Goal: Answer question/provide support: Answer question/provide support

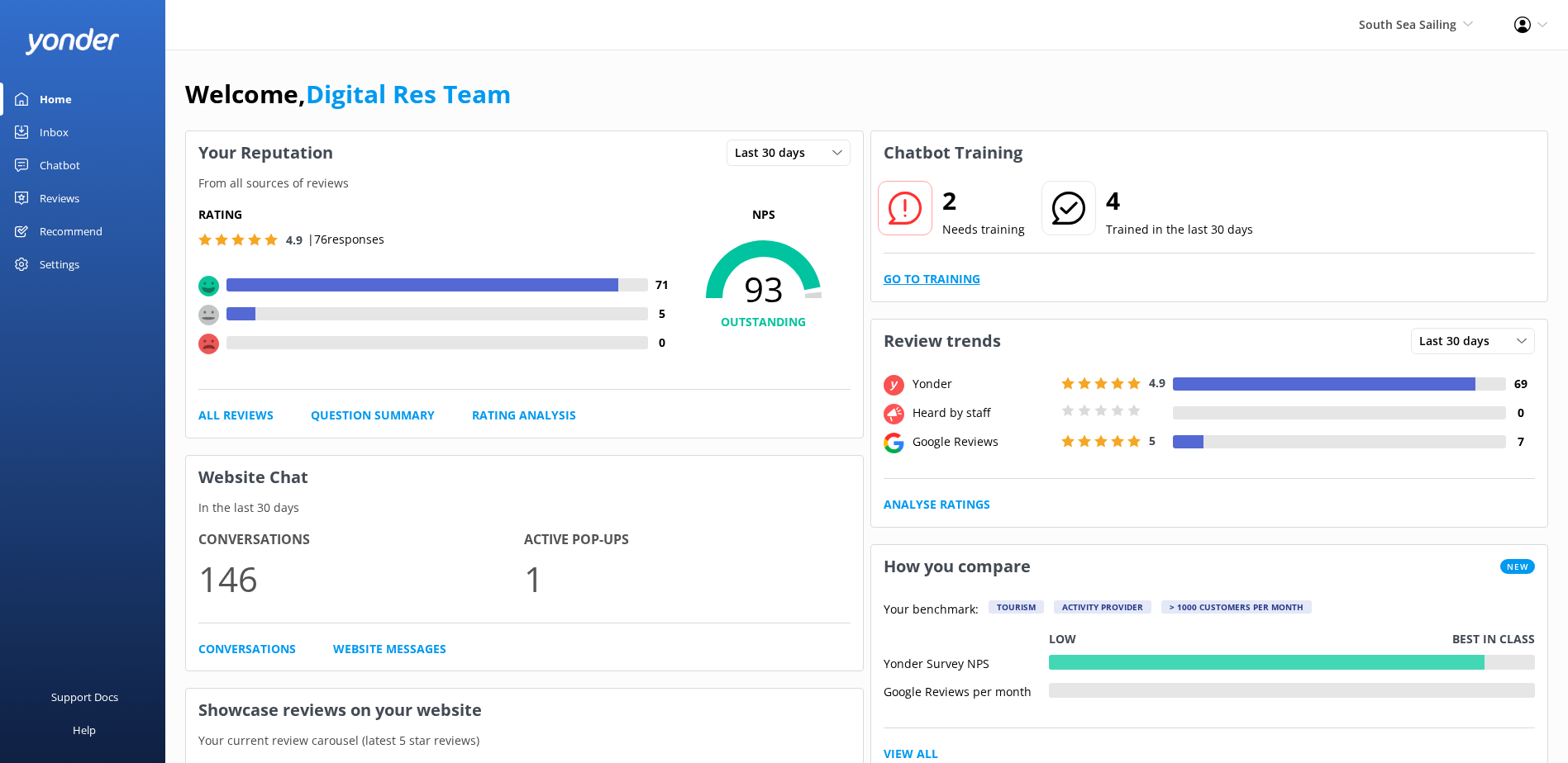
click at [950, 272] on link "Go to Training" at bounding box center [932, 279] width 97 height 18
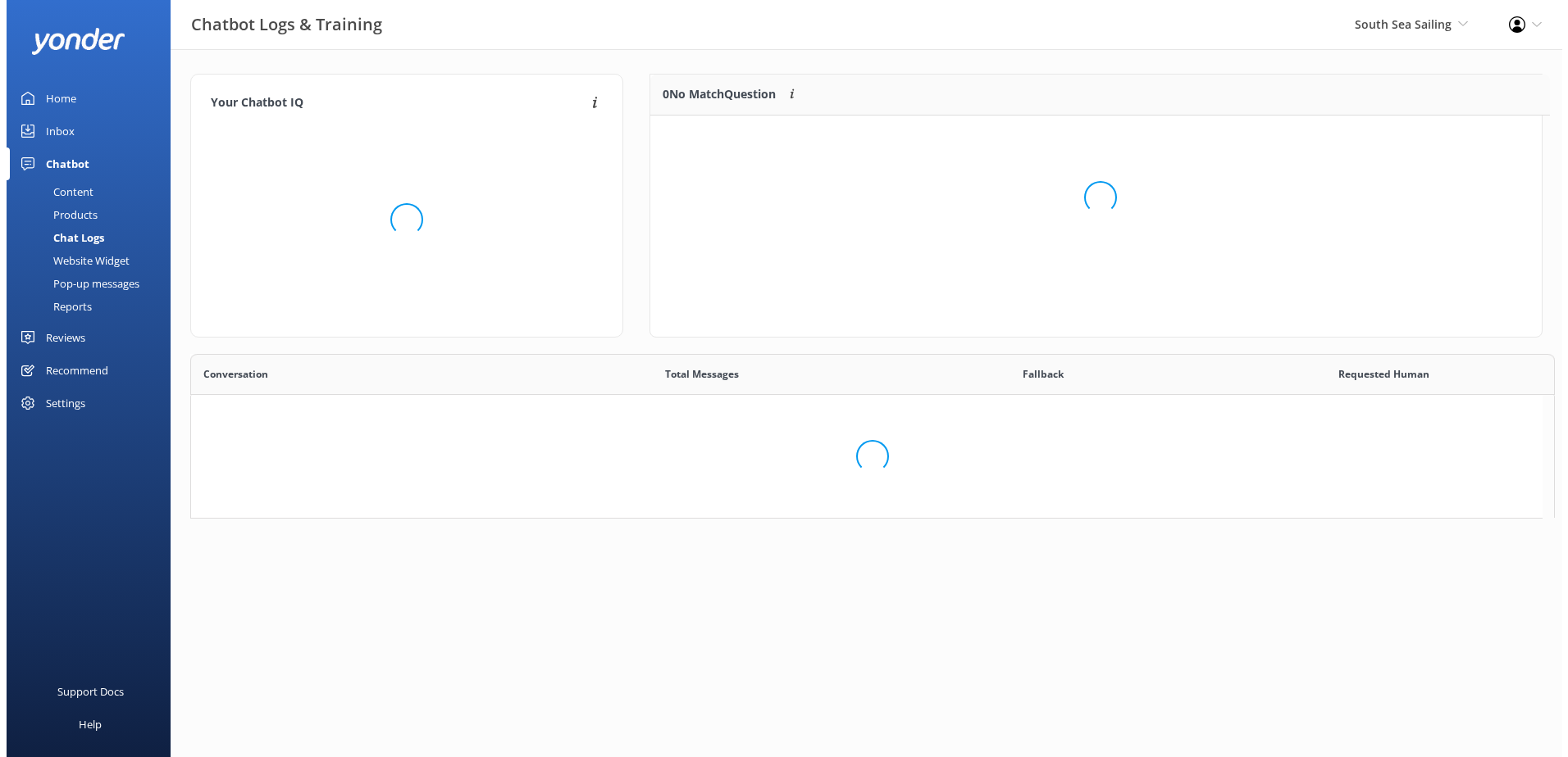
scroll to position [562, 1339]
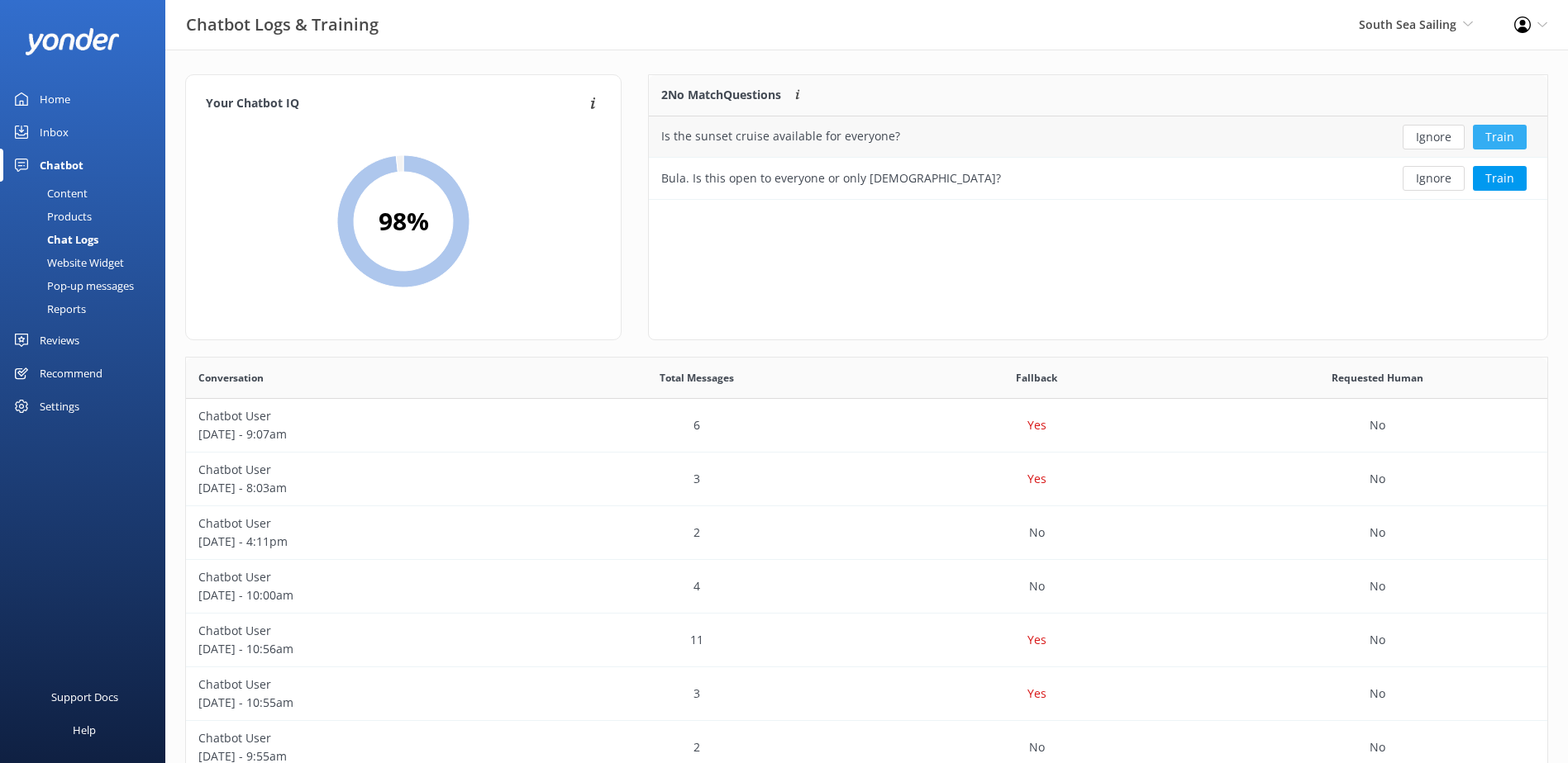
click at [1509, 134] on button "Train" at bounding box center [1499, 137] width 54 height 24
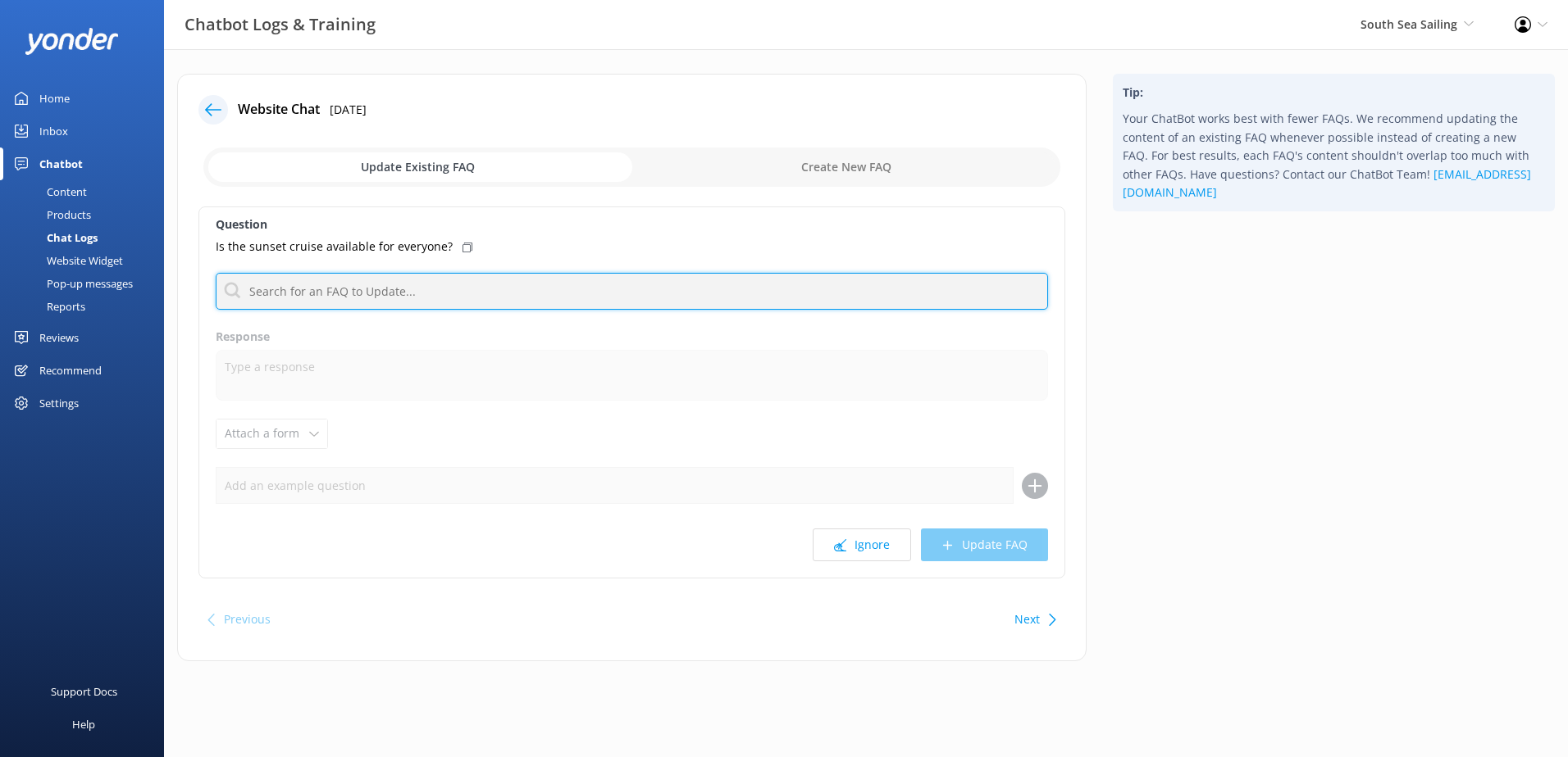
click at [643, 284] on input "text" at bounding box center [631, 292] width 832 height 37
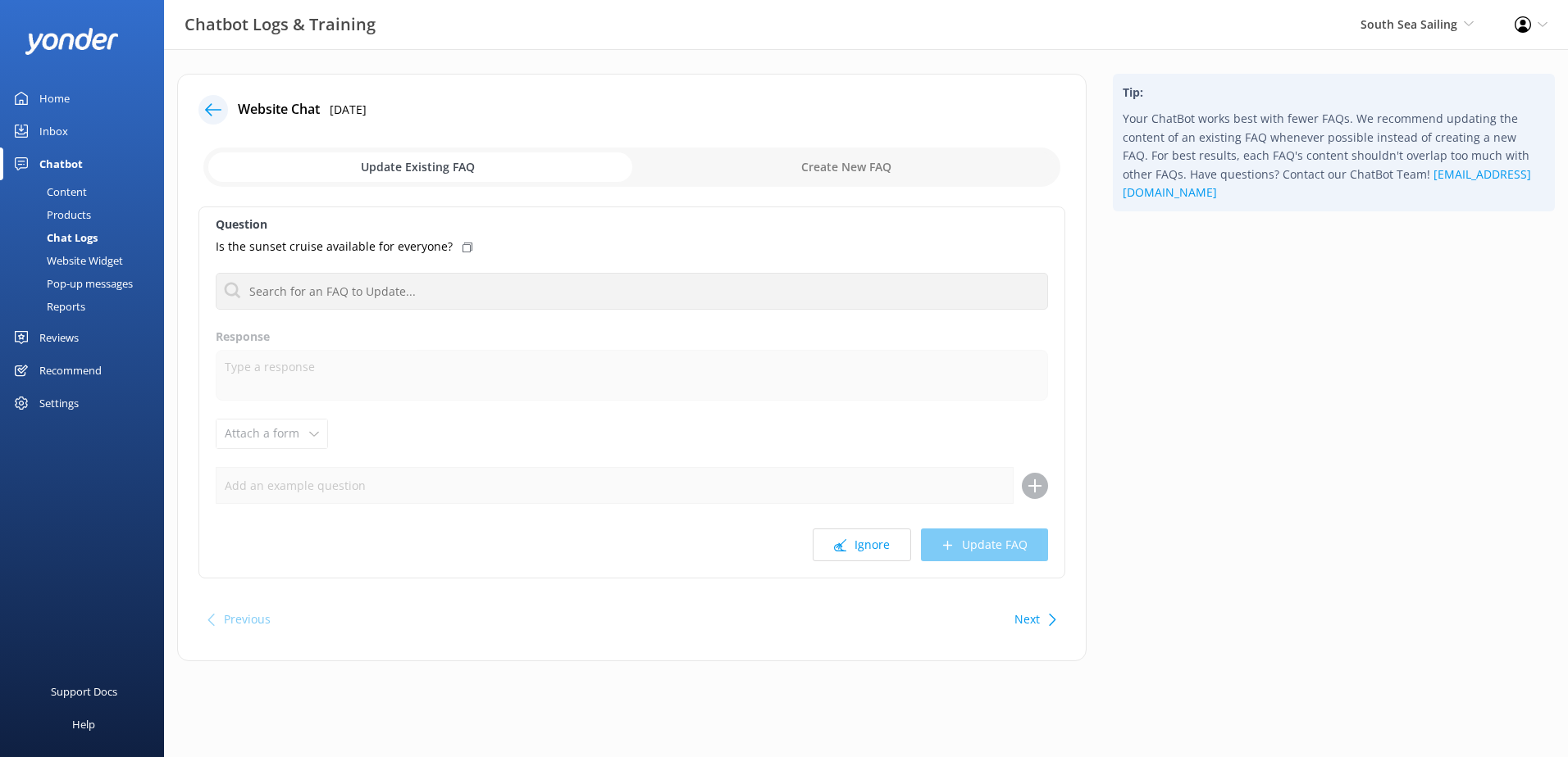
click at [872, 162] on input "checkbox" at bounding box center [631, 167] width 857 height 39
checkbox input "true"
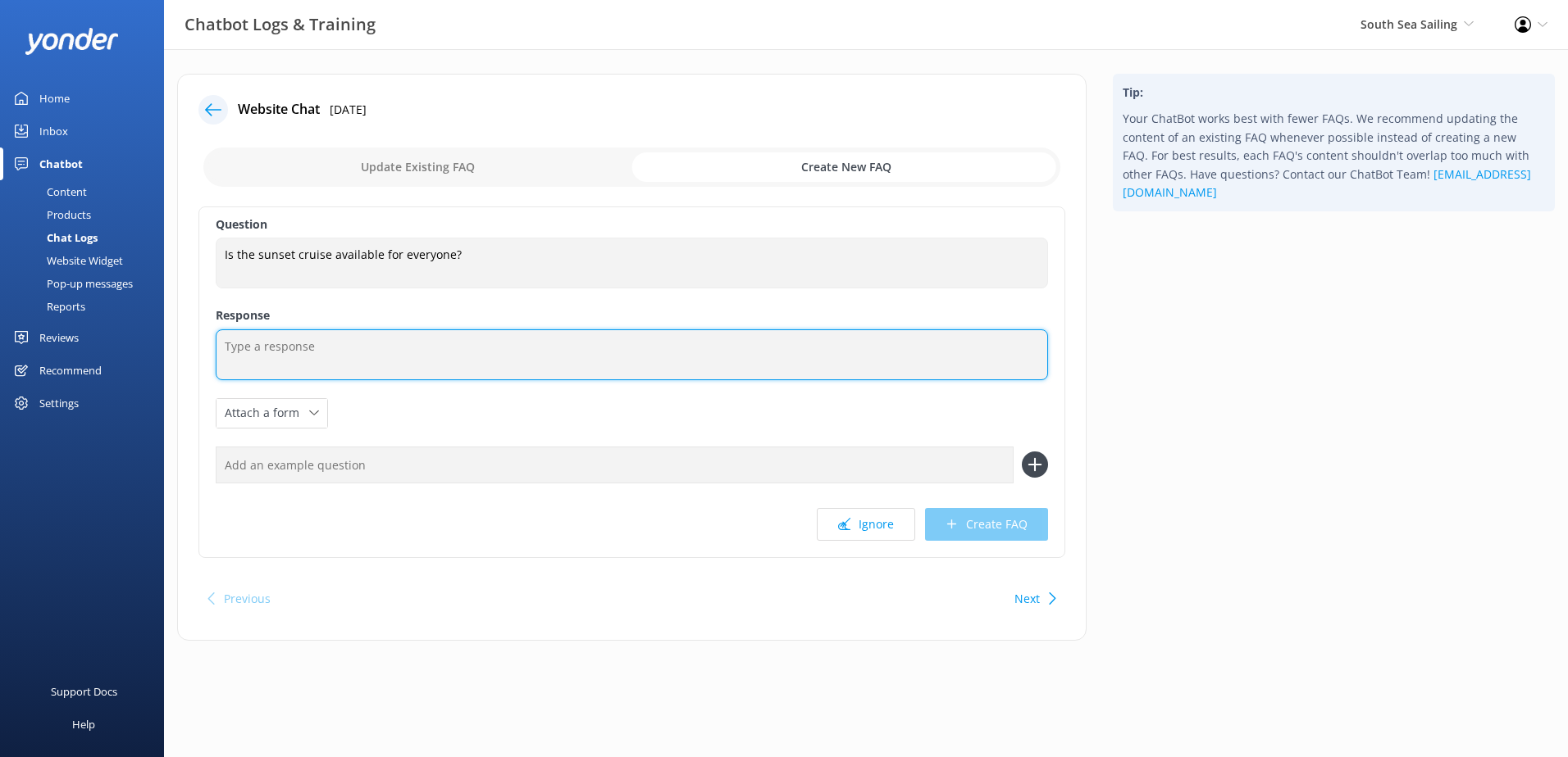
click at [479, 334] on textarea at bounding box center [631, 354] width 832 height 51
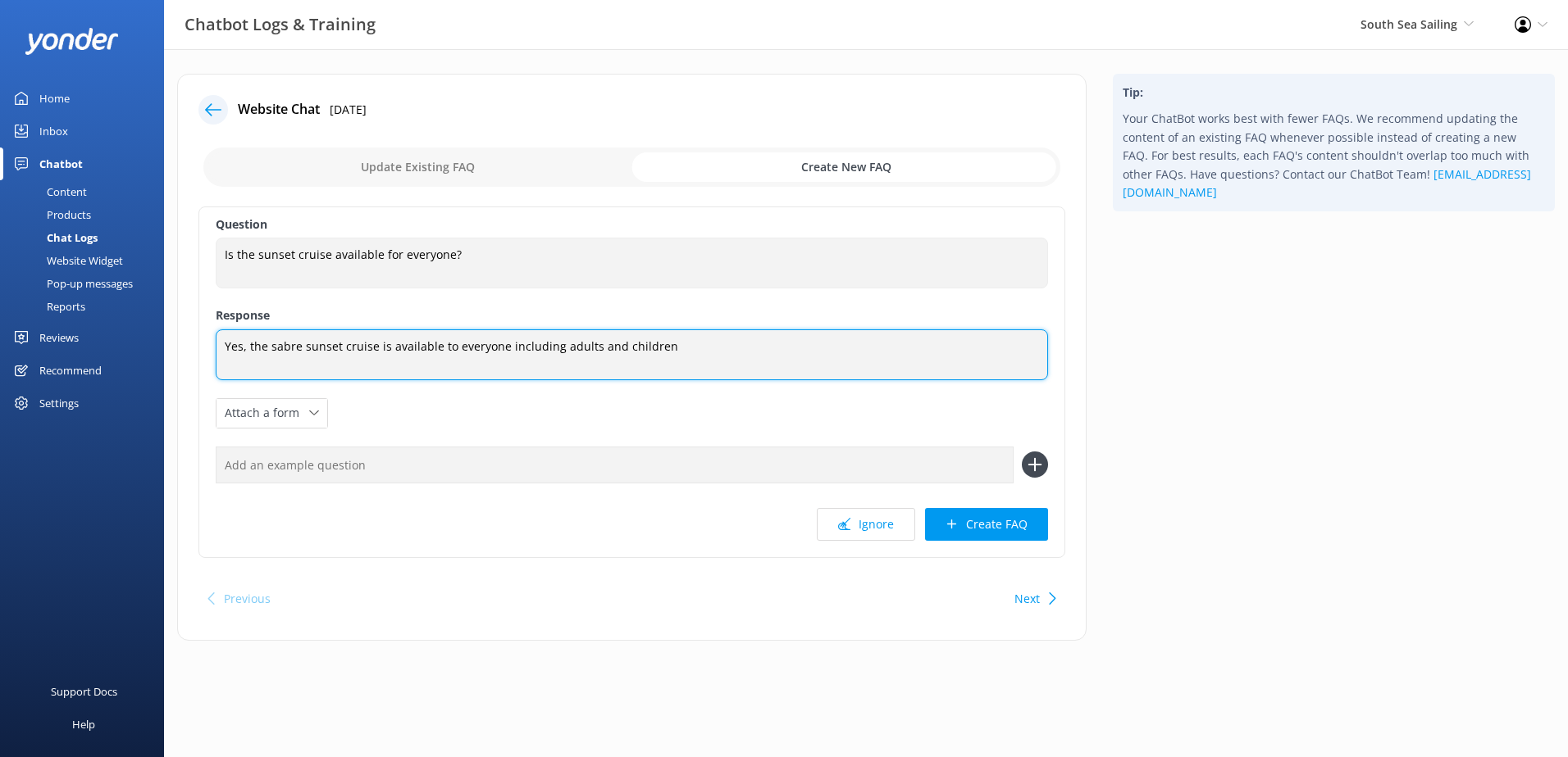
drag, startPoint x: 754, startPoint y: 346, endPoint x: -4, endPoint y: 343, distance: 758.0
click at [0, 343] on html "Chatbot Logs & Training South Sea Sailing [GEOGRAPHIC_DATA] Sailing South Sea C…" at bounding box center [784, 378] width 1568 height 757
paste textarea "Sabre Sunset Cruise is open to all guests, including both"
drag, startPoint x: 255, startPoint y: 343, endPoint x: 175, endPoint y: 345, distance: 80.0
click at [175, 345] on div "Website Chat [DATE] Update Existing FAQ Create New FAQ Question Is the sunset c…" at bounding box center [631, 365] width 936 height 584
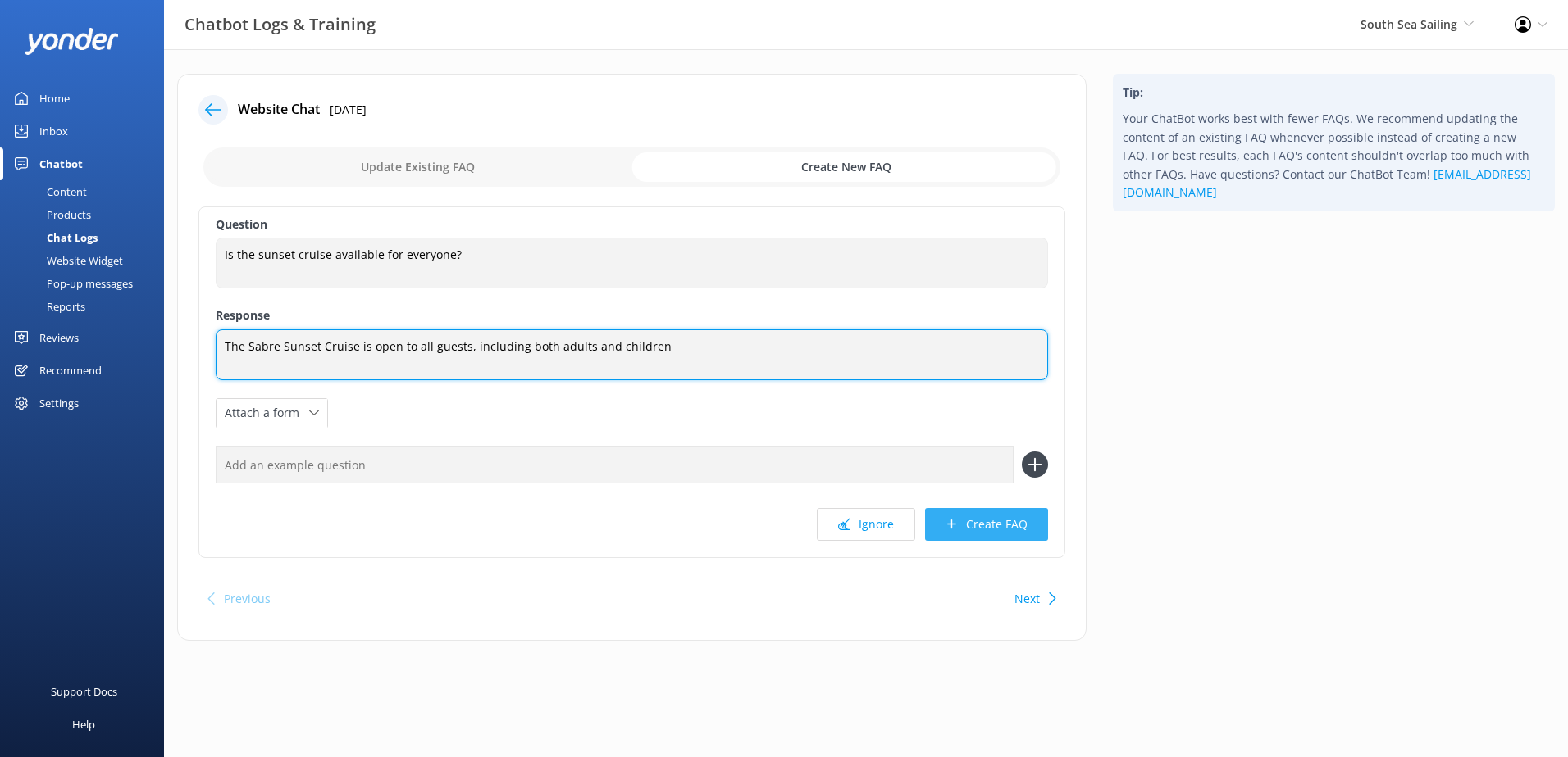
type textarea "The Sabre Sunset Cruise is open to all guests, including both adults and childr…"
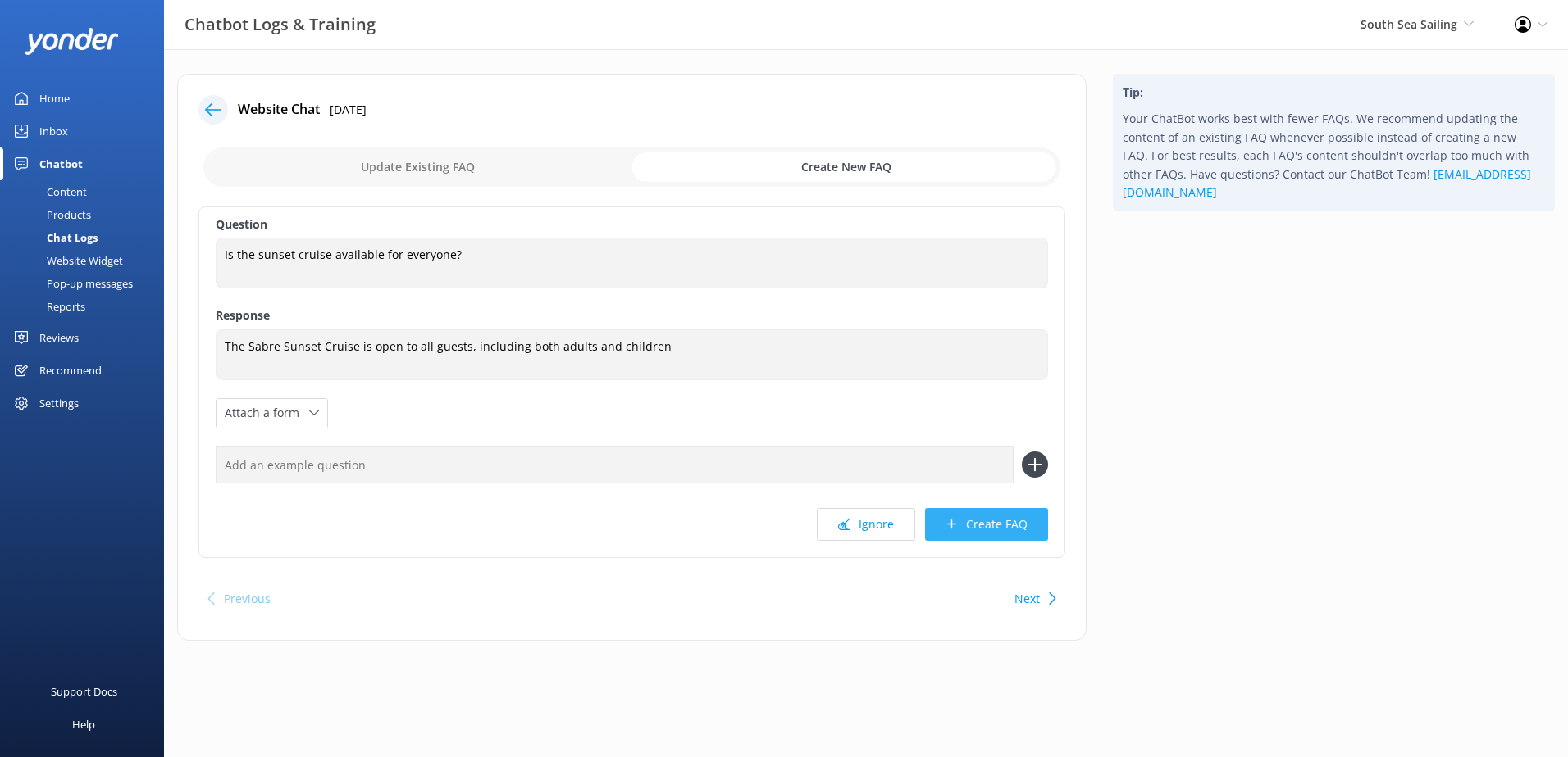
click at [995, 527] on button "Create FAQ" at bounding box center [987, 524] width 123 height 33
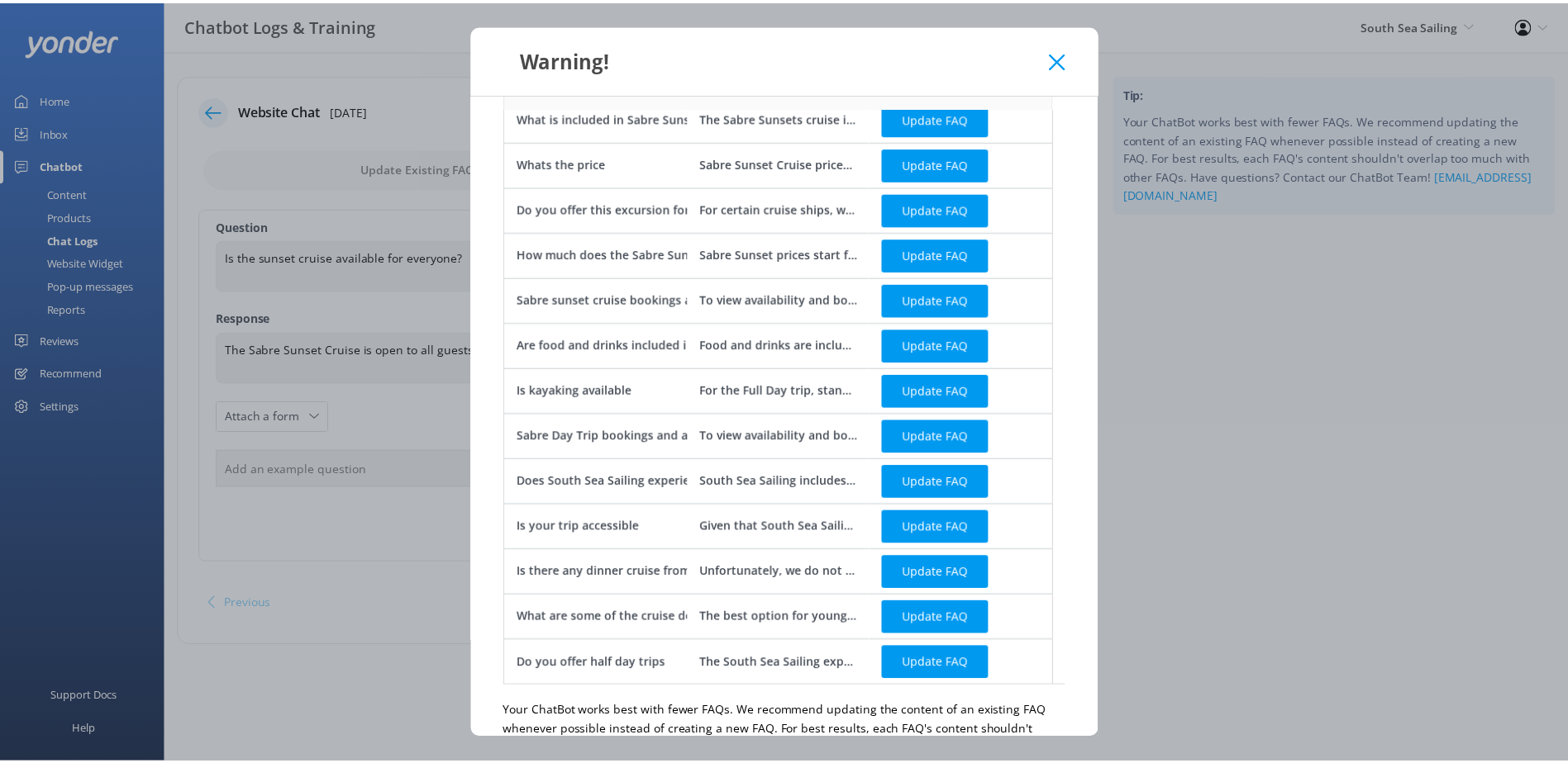
scroll to position [182, 0]
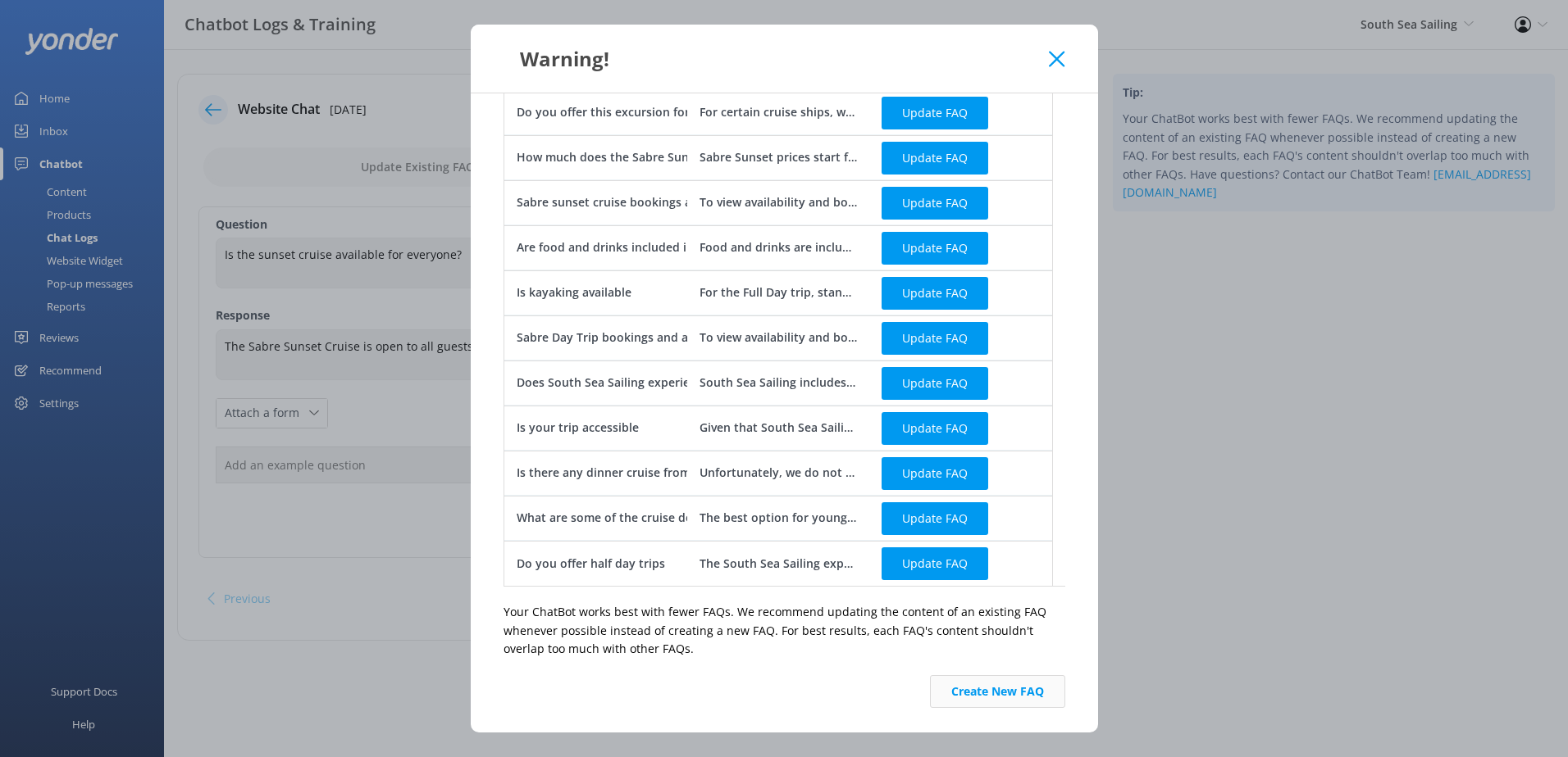
click at [1010, 689] on button "Create New FAQ" at bounding box center [997, 691] width 135 height 33
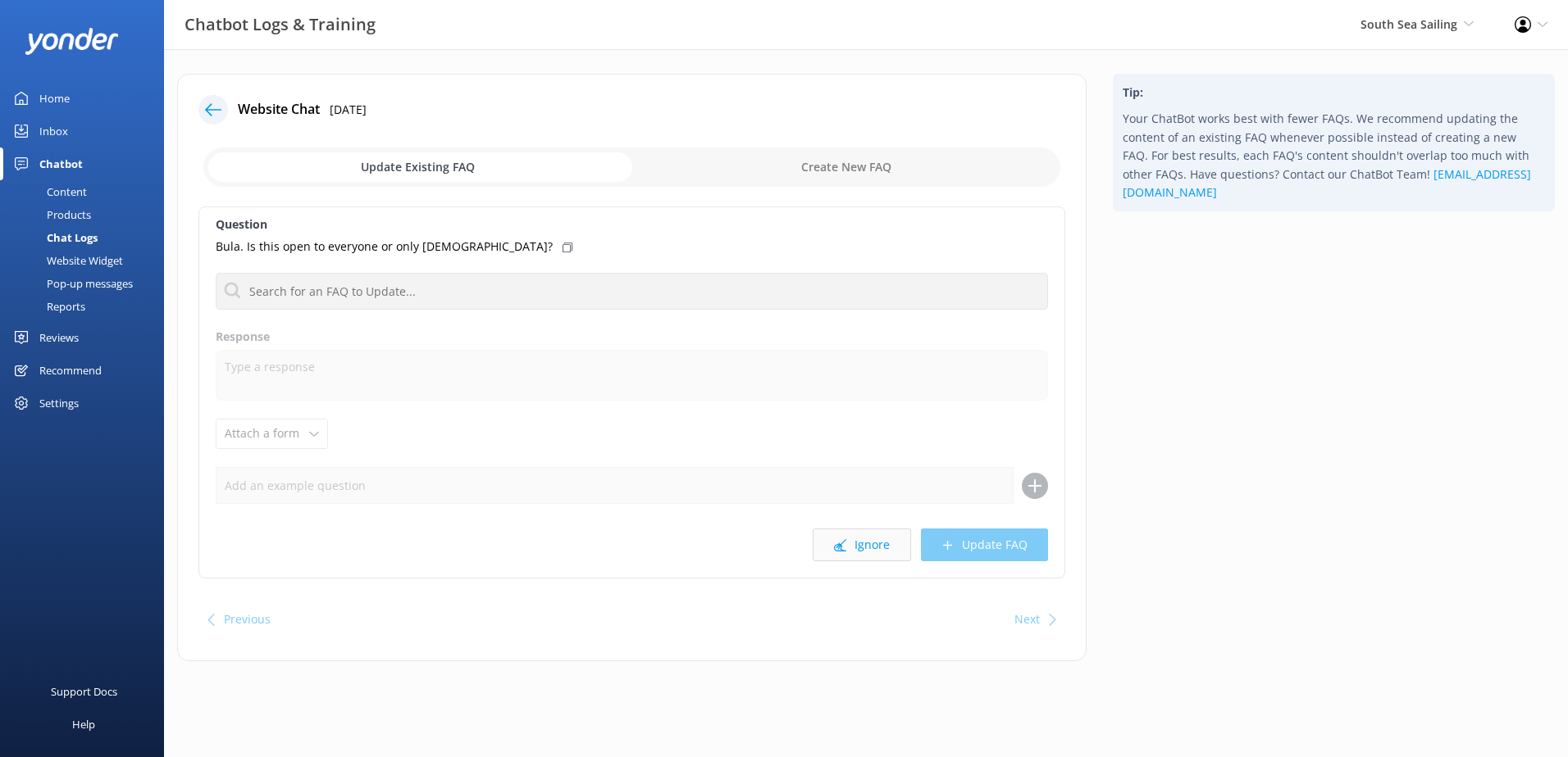
click at [864, 551] on button "Ignore" at bounding box center [862, 544] width 99 height 33
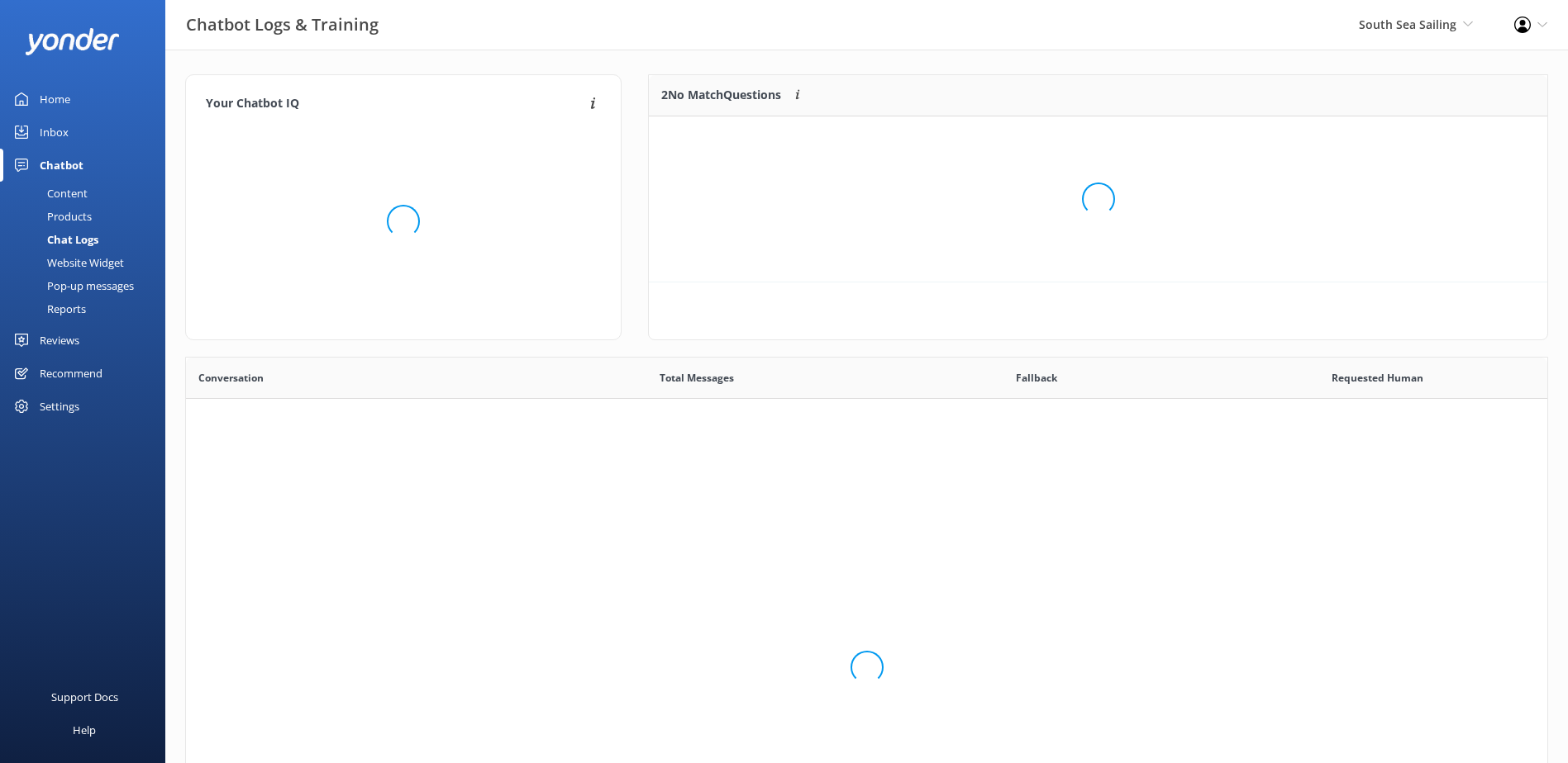
scroll to position [567, 1349]
click at [73, 140] on link "Inbox" at bounding box center [83, 132] width 165 height 33
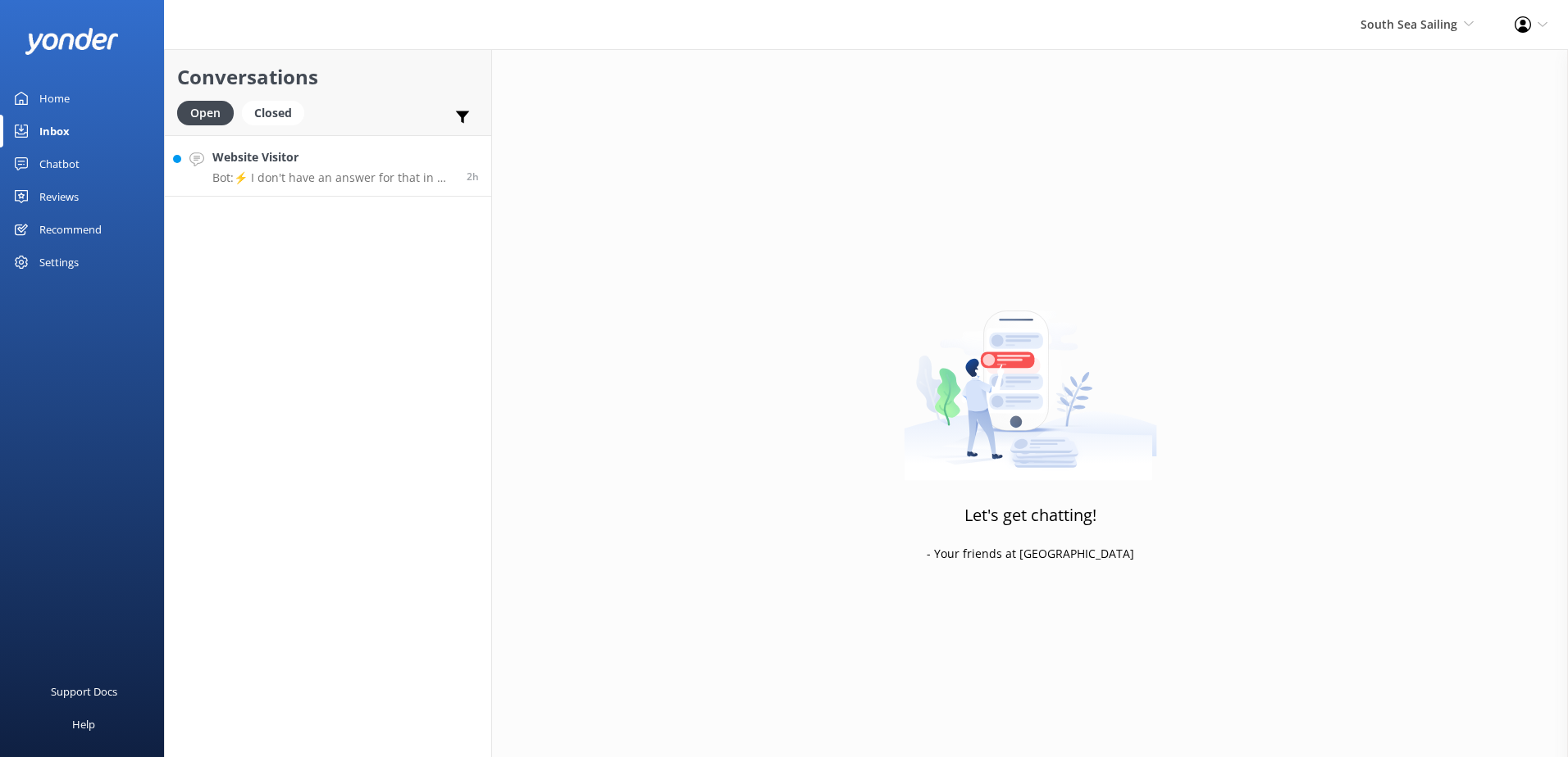
click at [327, 173] on p "Bot: ⚡ I don't have an answer for that in my knowledge base. Please try and rep…" at bounding box center [333, 178] width 242 height 15
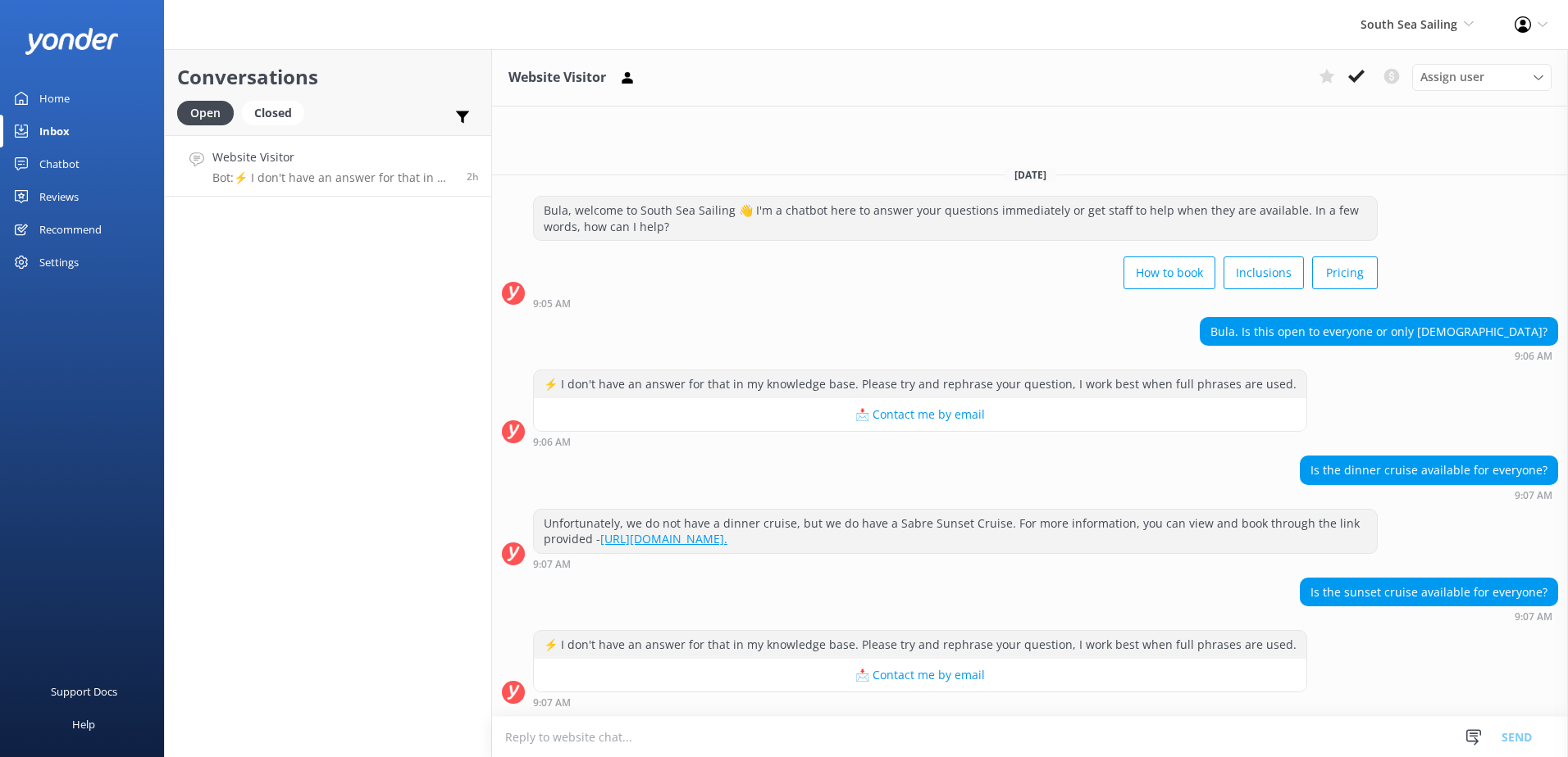
click at [884, 736] on textarea at bounding box center [1031, 736] width 1076 height 40
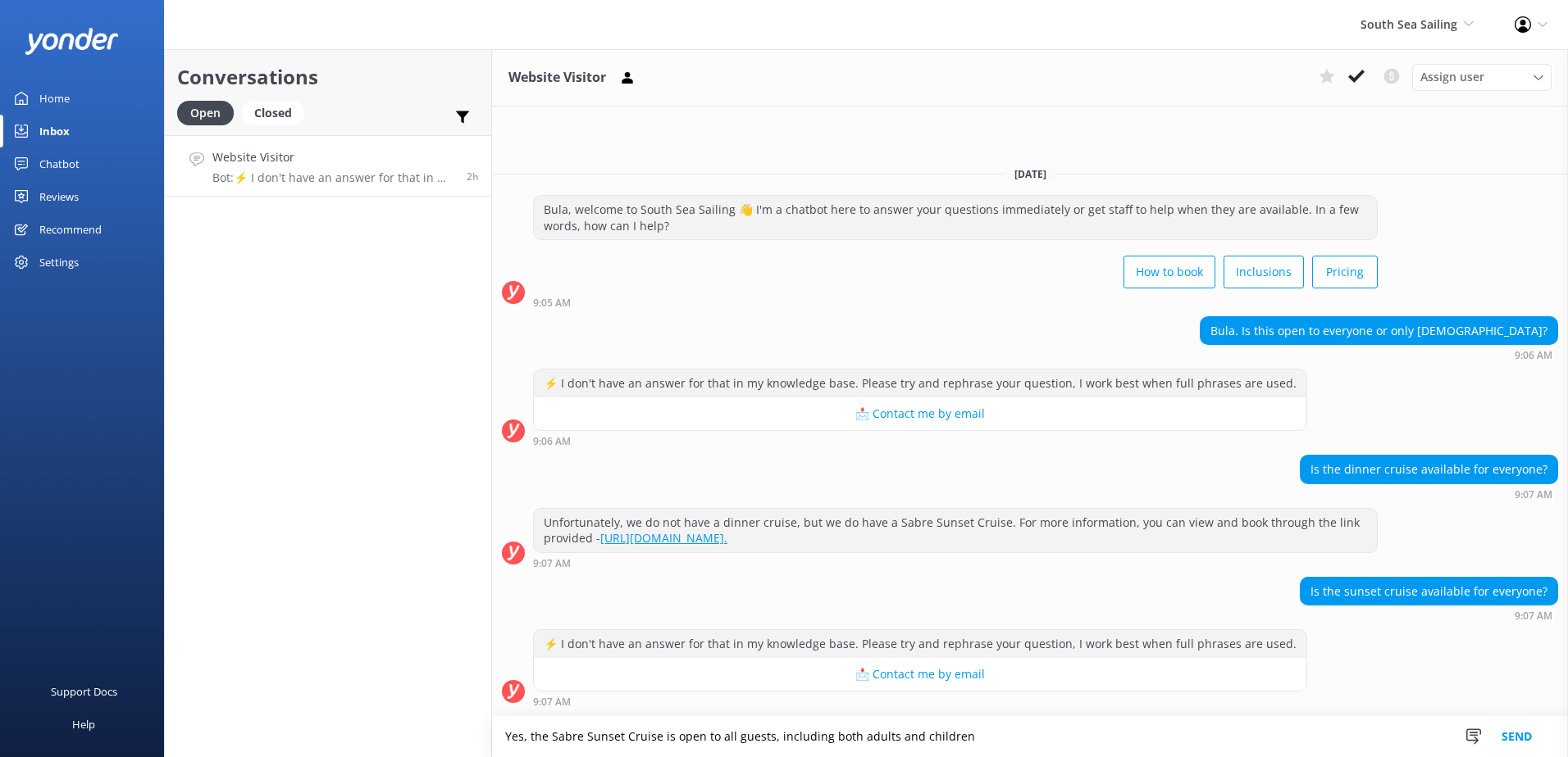
click at [1051, 757] on html "South Sea Sailing South Sea Sailing South Sea Cruises Malamala Beach Club Aweso…" at bounding box center [784, 378] width 1568 height 757
click at [1074, 741] on textarea "Yes, the Sabre Sunset Cruise is open to all guests, including both adults and c…" at bounding box center [1031, 736] width 1076 height 41
type textarea "Yes, the Sabre Sunset Cruise is open to all guests, including both adults and c…"
click at [1523, 743] on button "Send" at bounding box center [1517, 736] width 62 height 41
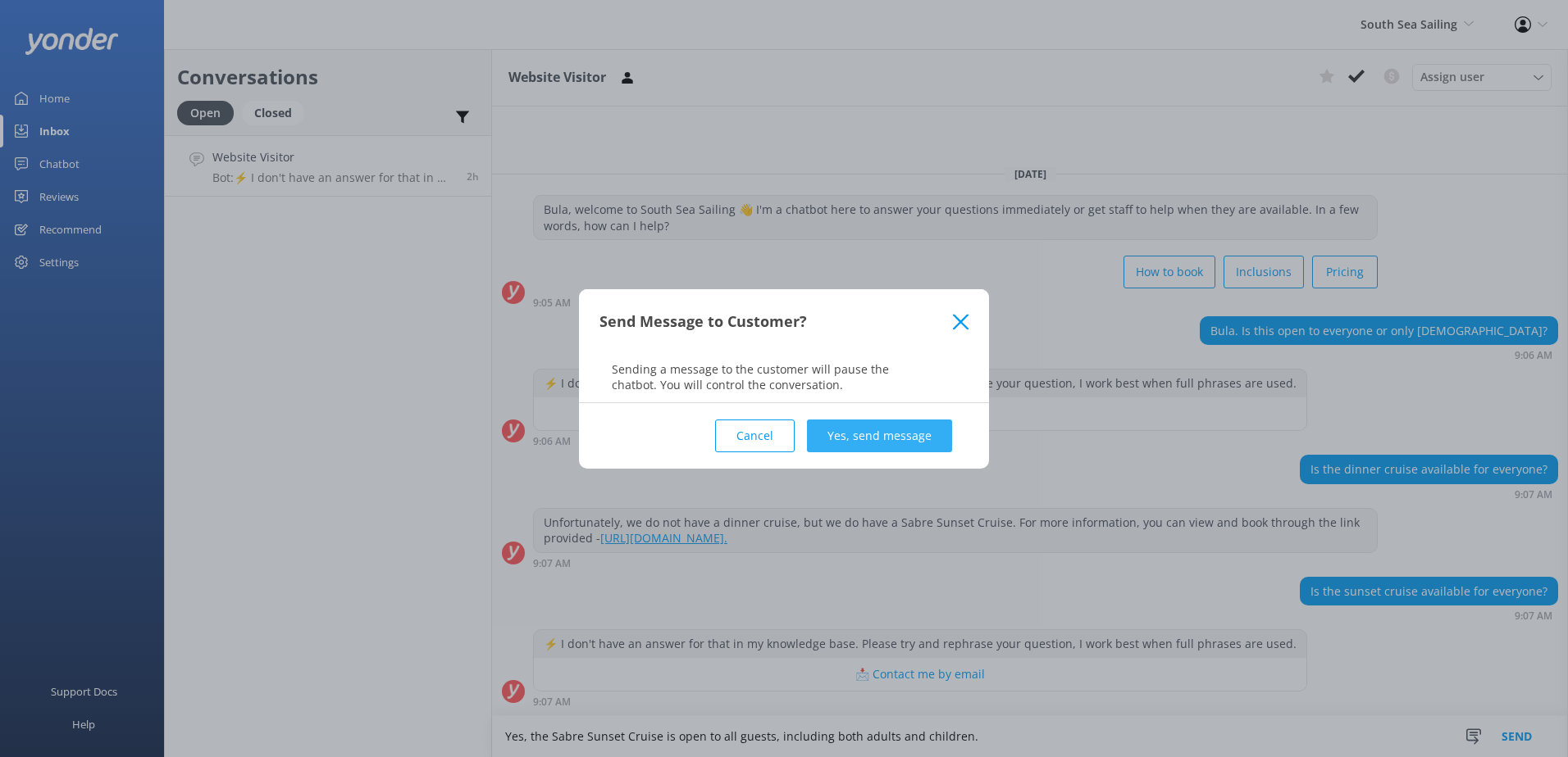
click at [906, 446] on button "Yes, send message" at bounding box center [880, 435] width 146 height 33
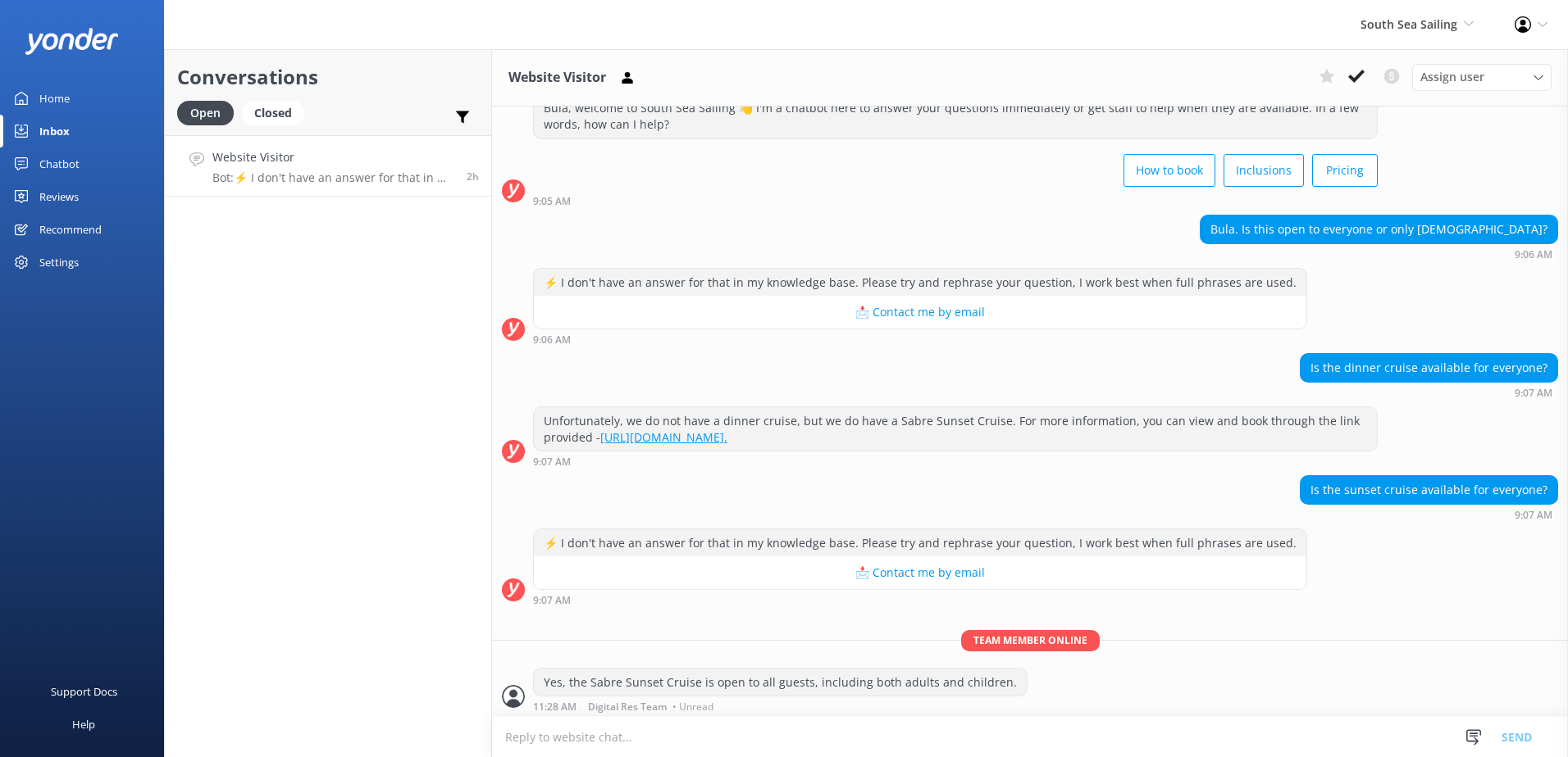
scroll to position [60, 0]
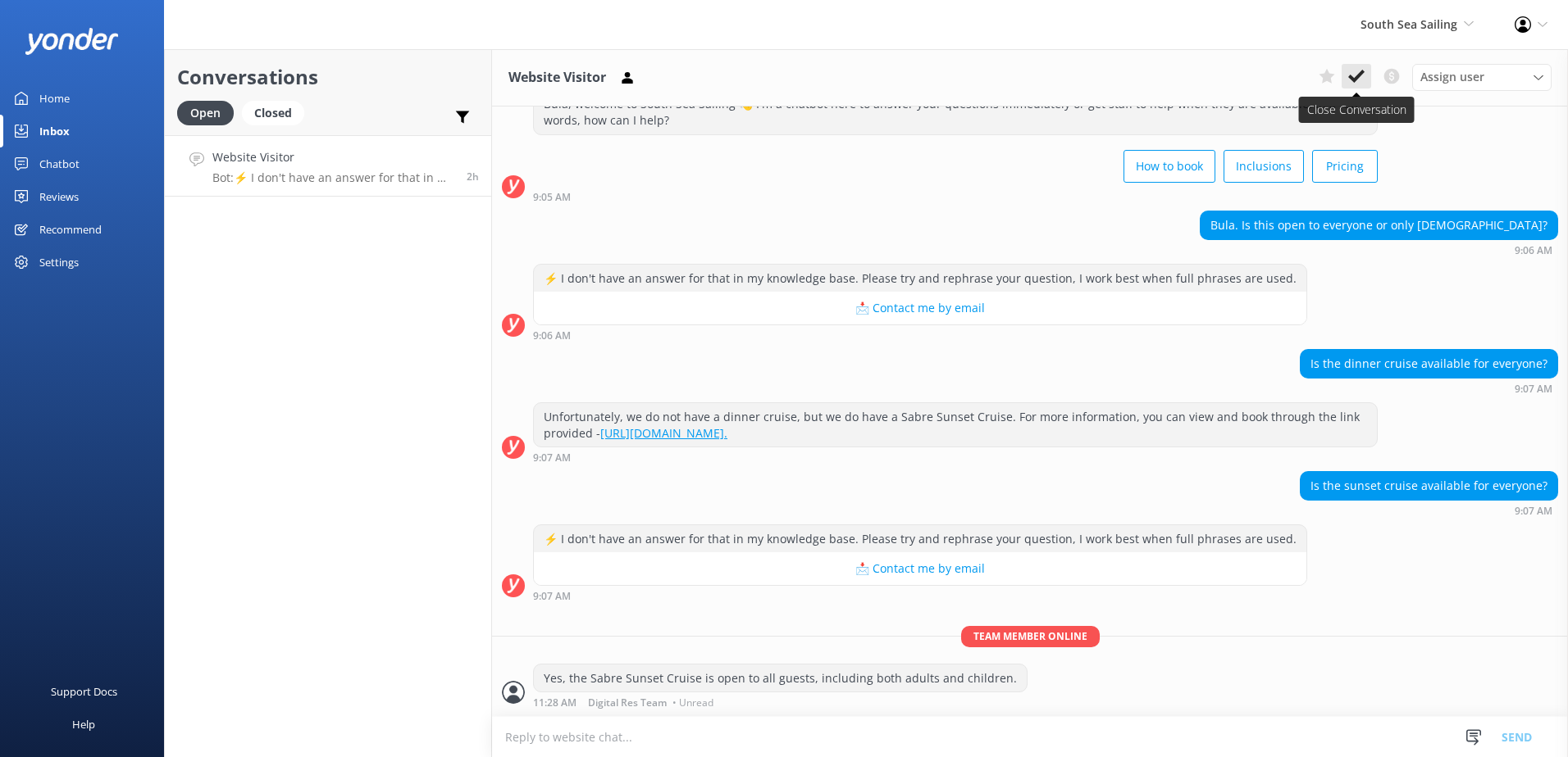
click at [1344, 83] on button at bounding box center [1356, 76] width 30 height 24
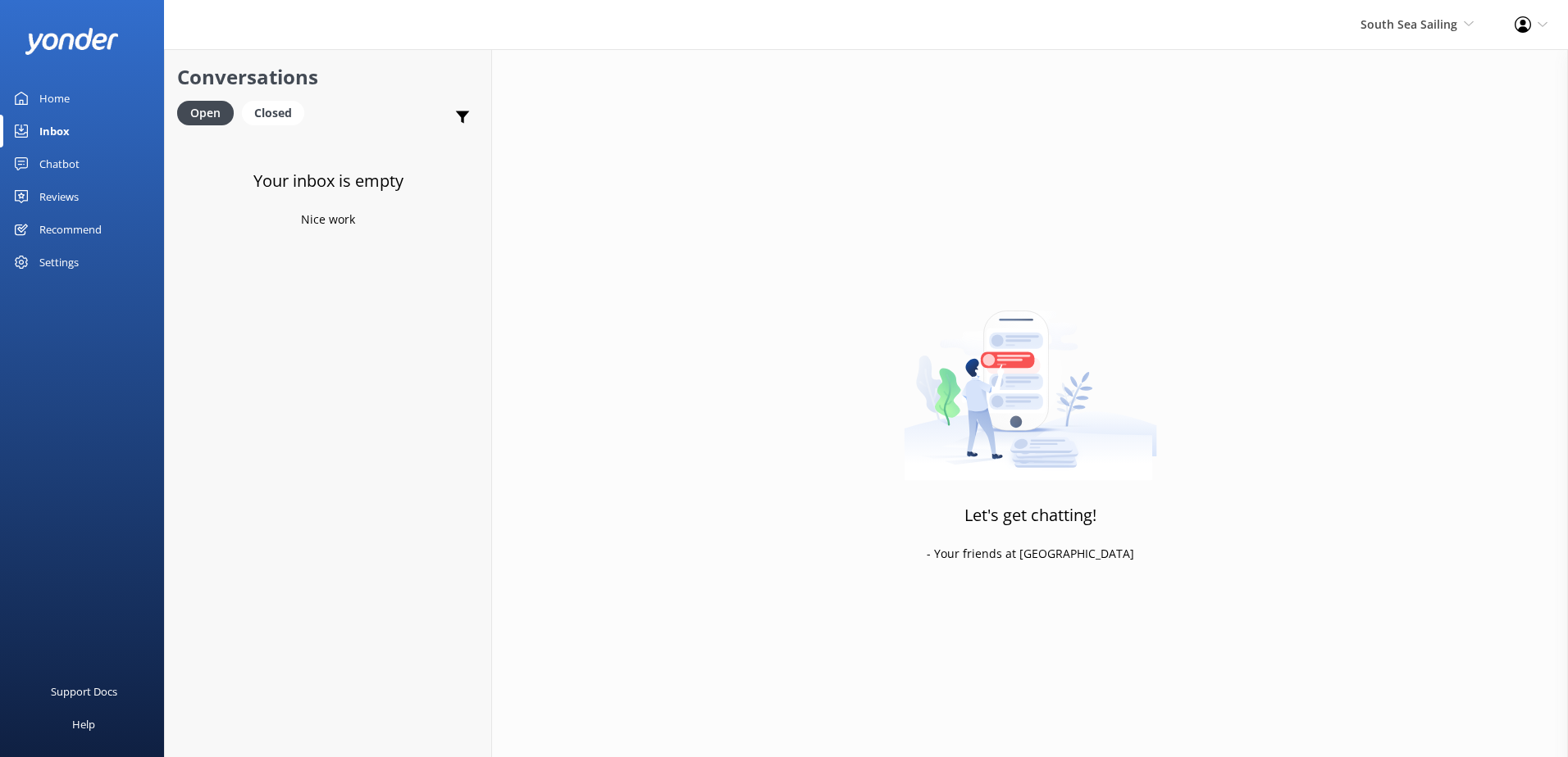
click at [1407, 12] on div "South Sea Sailing South Sea Sailing South Sea Cruises Malamala Beach Club Aweso…" at bounding box center [1417, 24] width 154 height 49
click at [1390, 105] on link "South Sea Cruises" at bounding box center [1413, 110] width 164 height 39
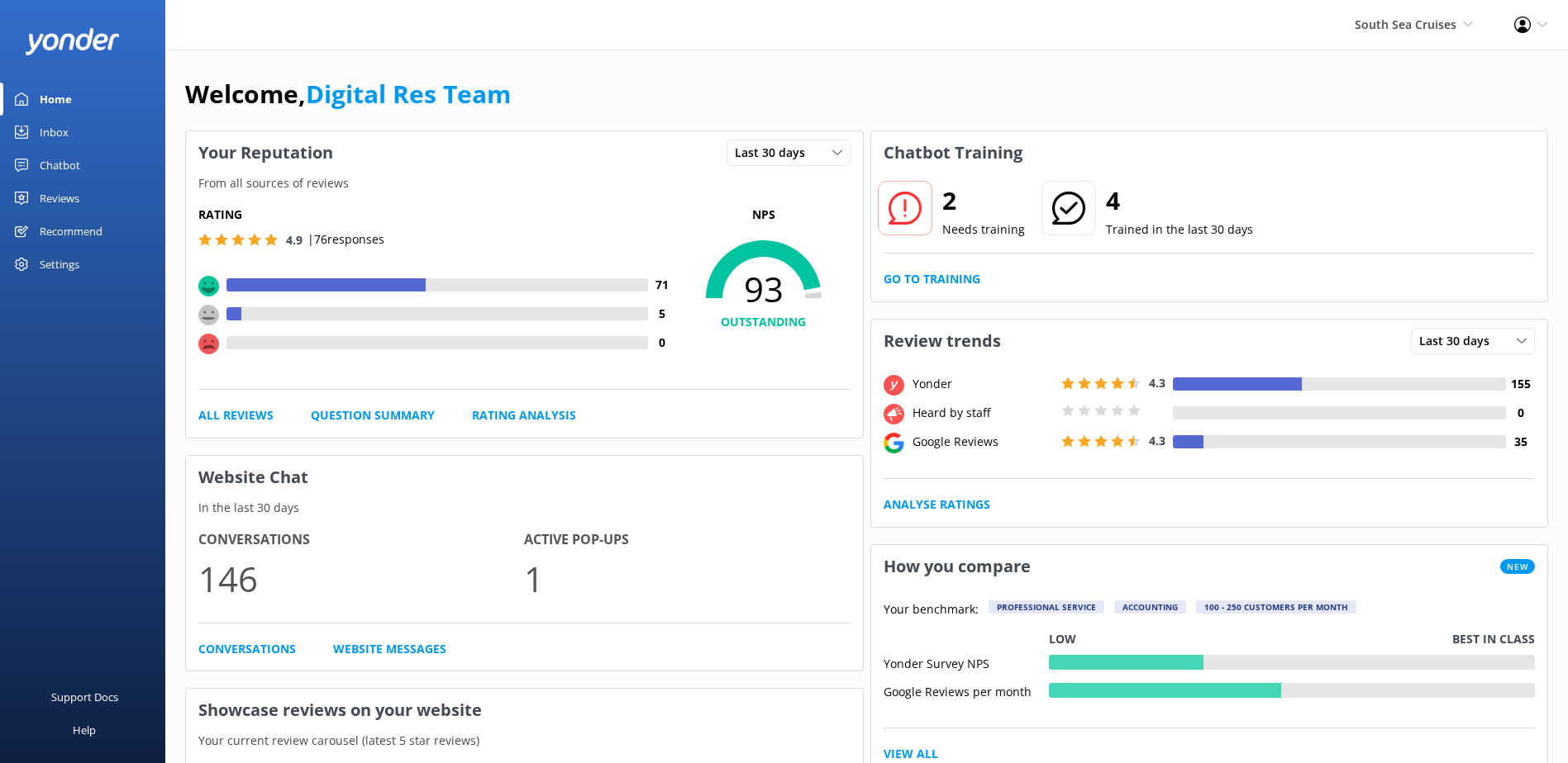
click at [79, 137] on link "Inbox" at bounding box center [83, 132] width 165 height 33
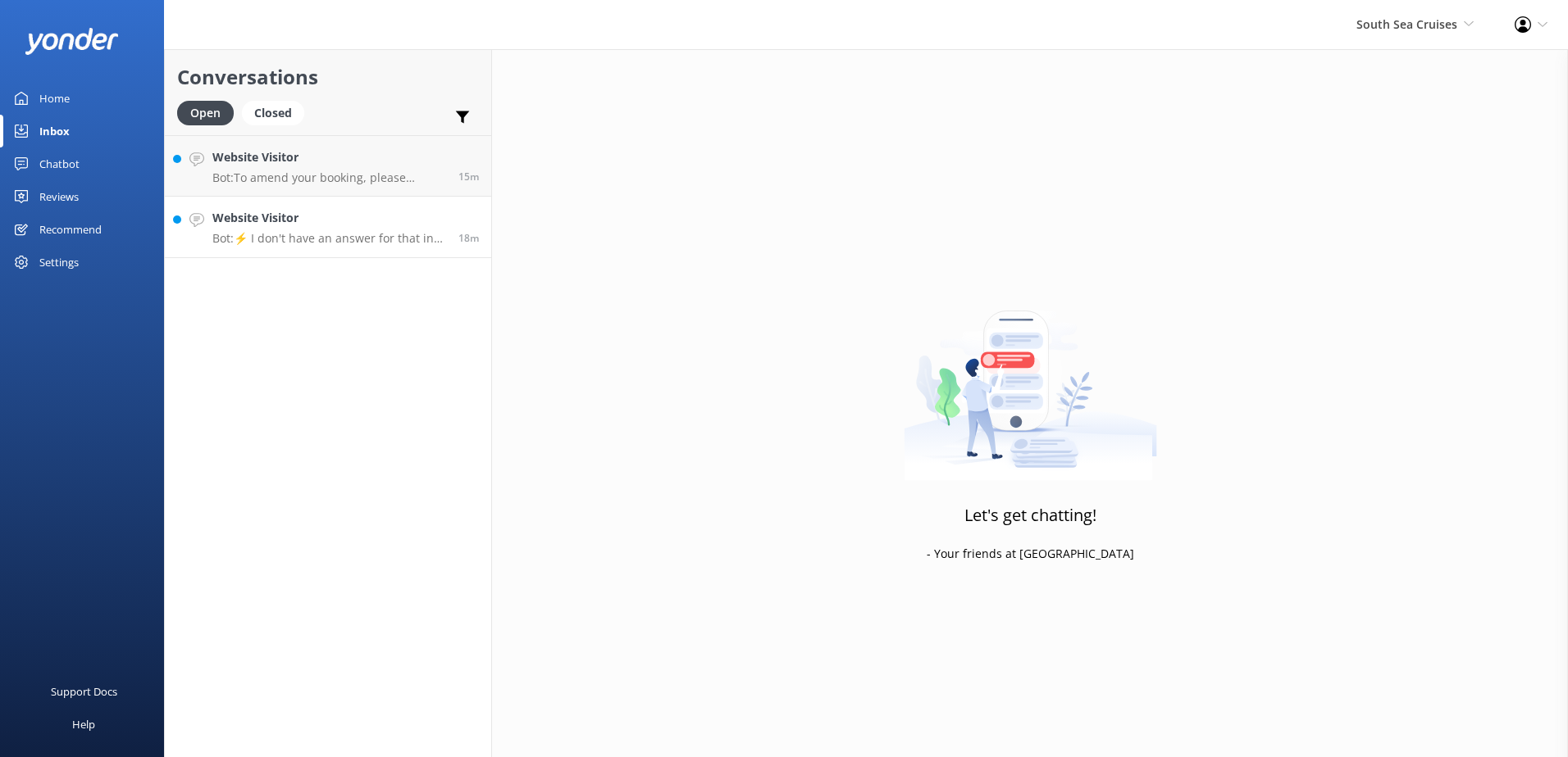
click at [273, 215] on h4 "Website Visitor" at bounding box center [329, 217] width 234 height 18
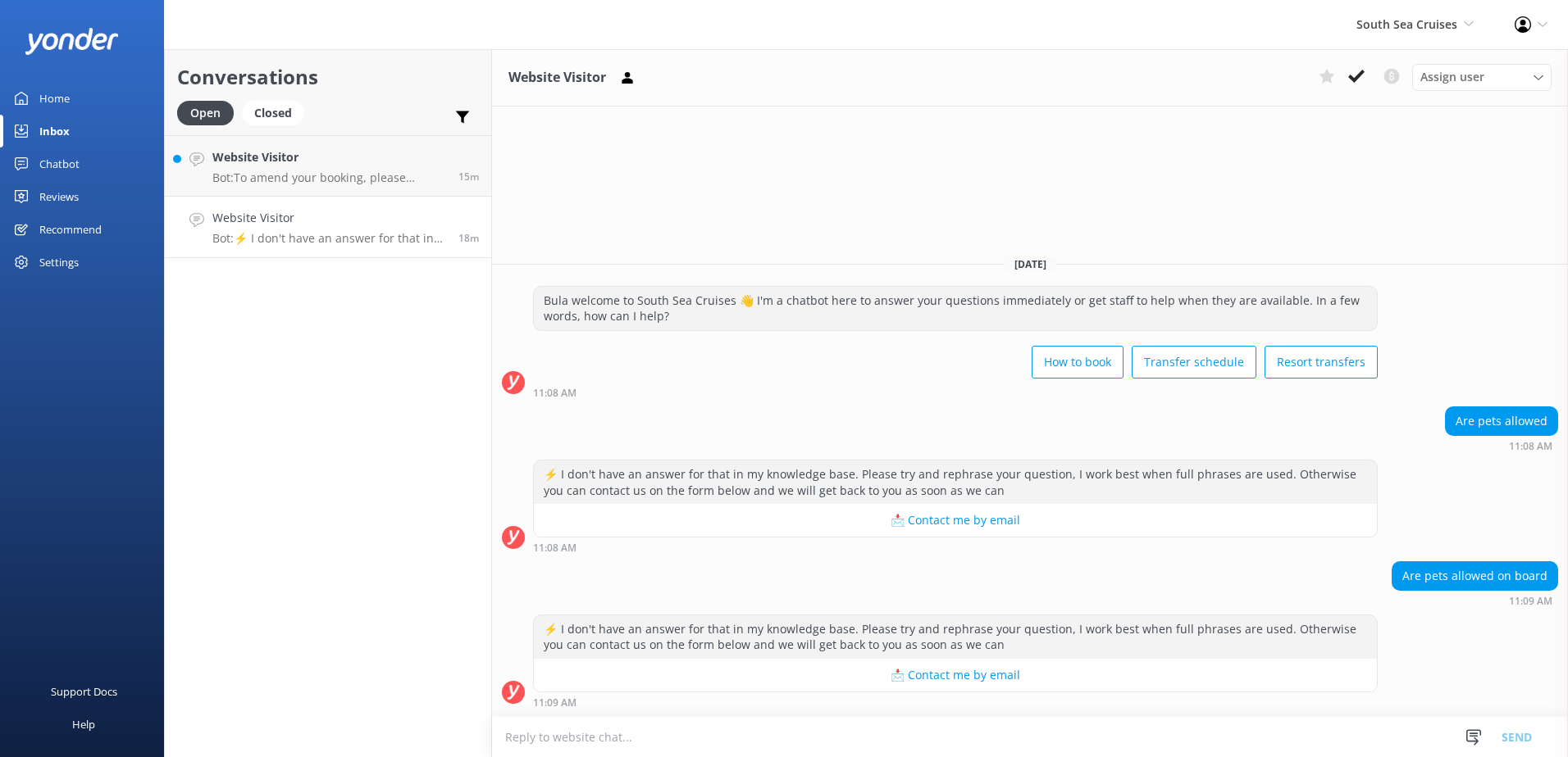
click at [1008, 741] on textarea at bounding box center [1031, 736] width 1076 height 40
type textarea "T"
type textarea "Pets are not permitted on board."
click at [1524, 733] on button "Send" at bounding box center [1517, 736] width 62 height 41
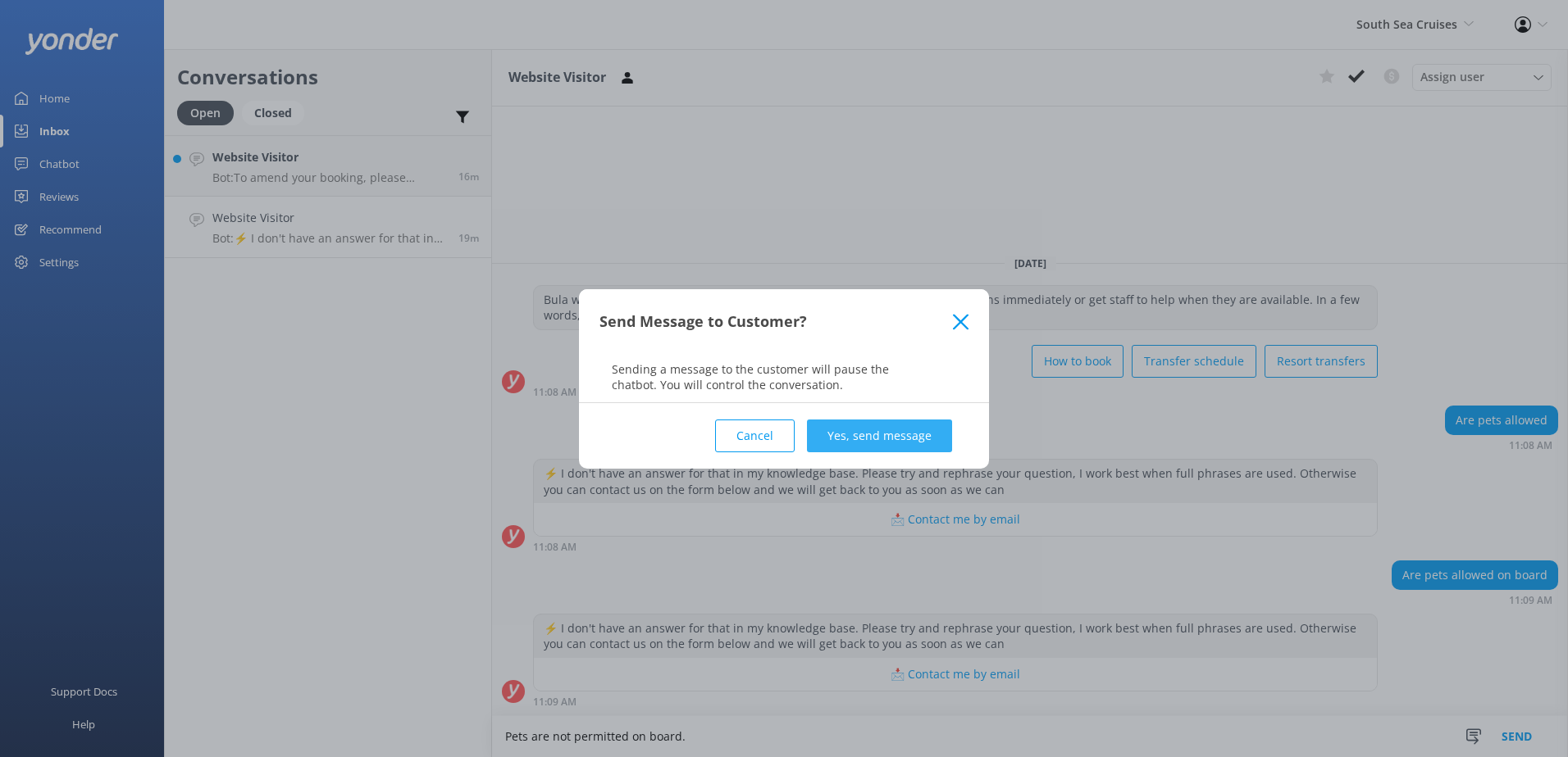
click at [850, 429] on button "Yes, send message" at bounding box center [880, 435] width 146 height 33
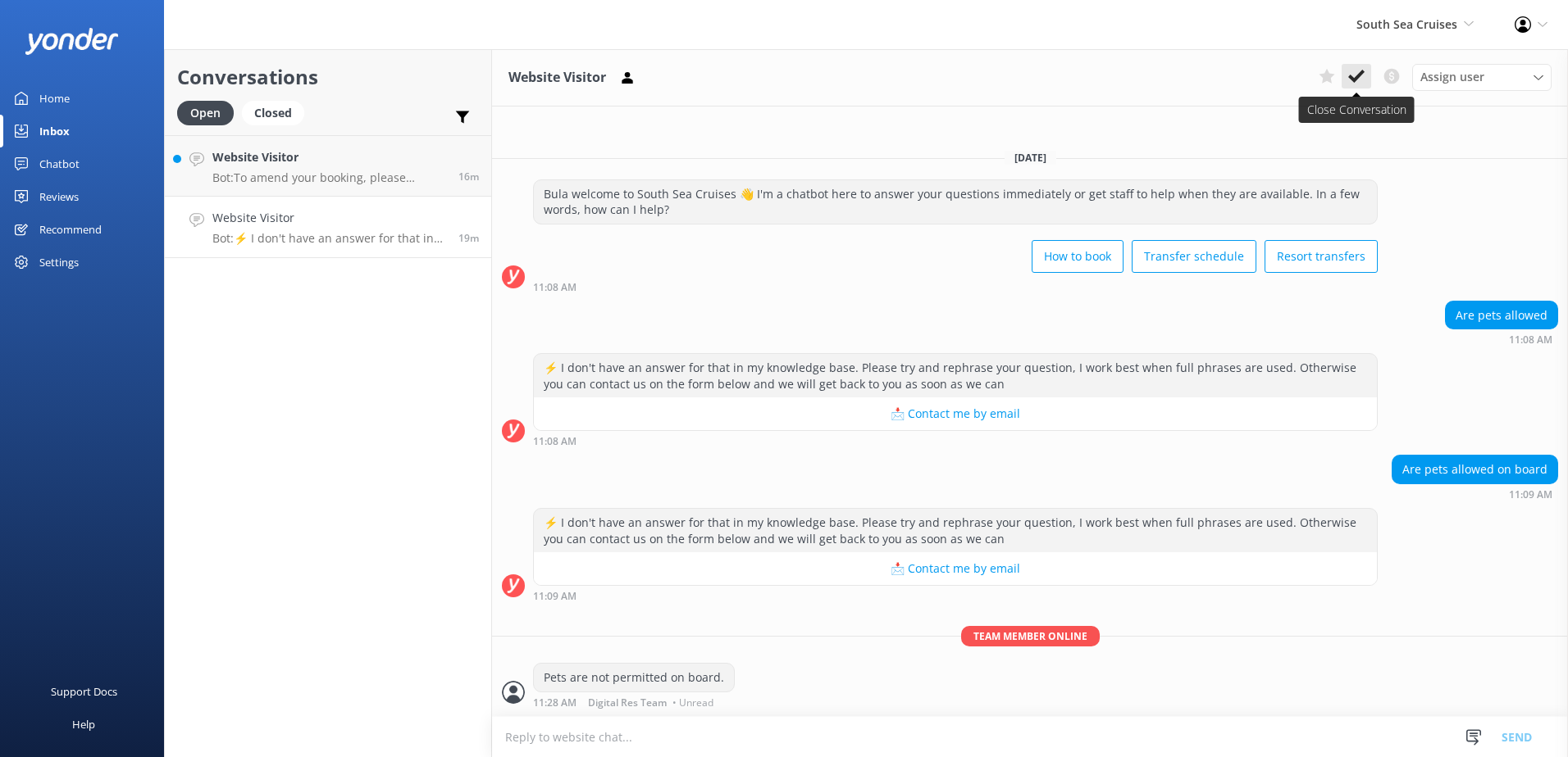
click at [1366, 82] on button at bounding box center [1356, 76] width 30 height 24
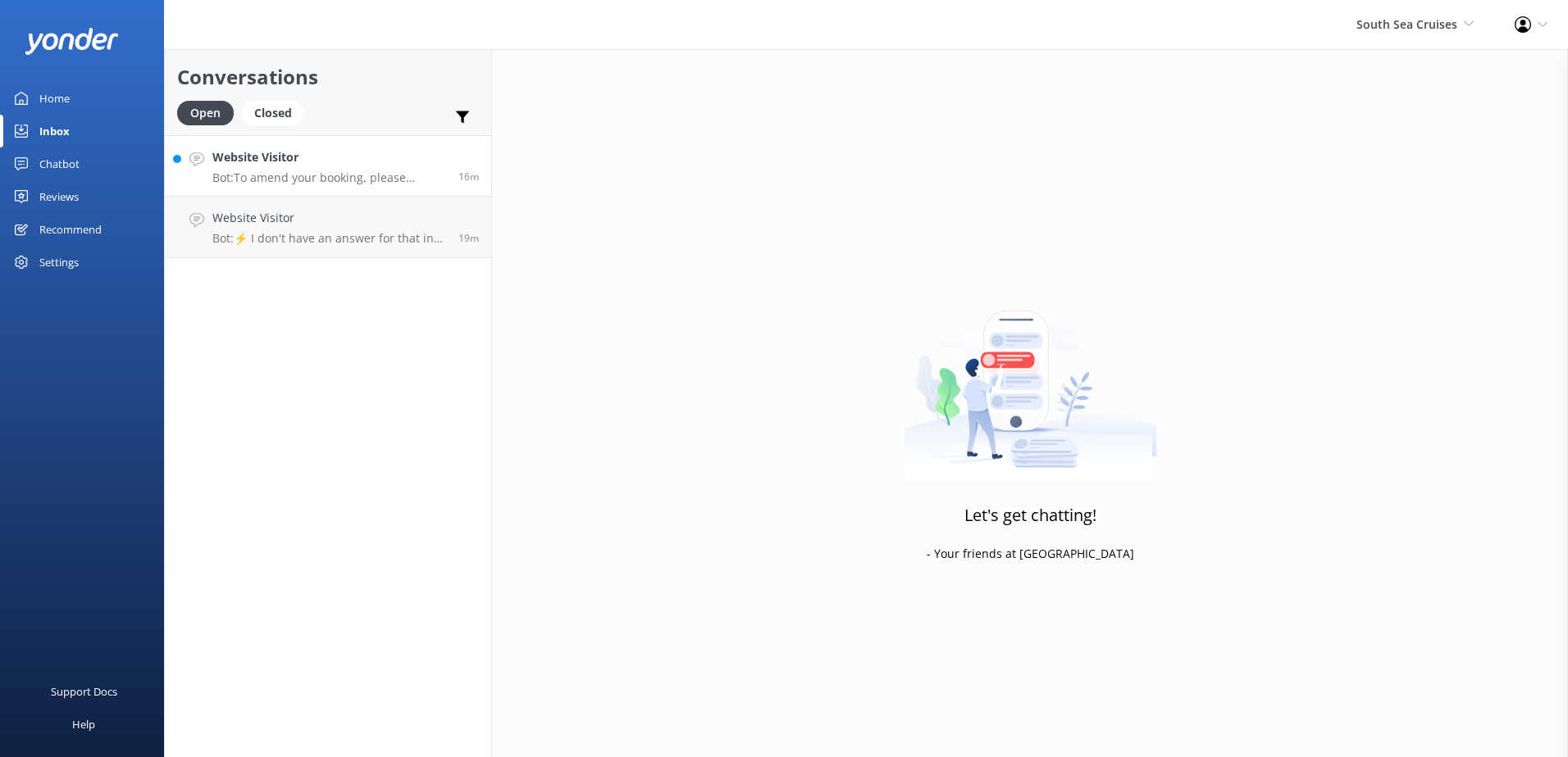
click at [287, 186] on link "Website Visitor Bot: To amend your booking, please contact our reservations tea…" at bounding box center [328, 166] width 326 height 62
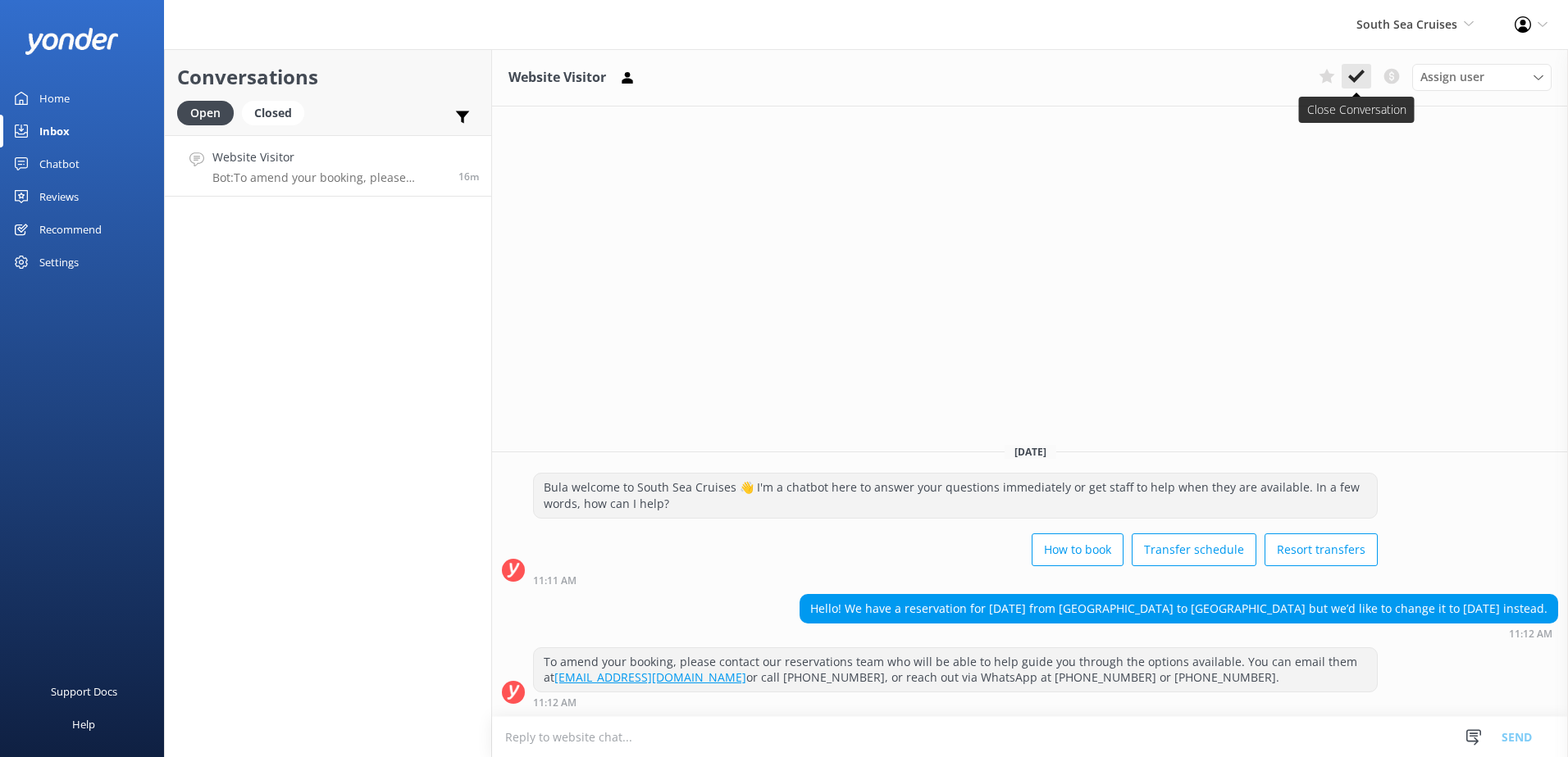
click at [1356, 73] on icon at bounding box center [1356, 76] width 17 height 17
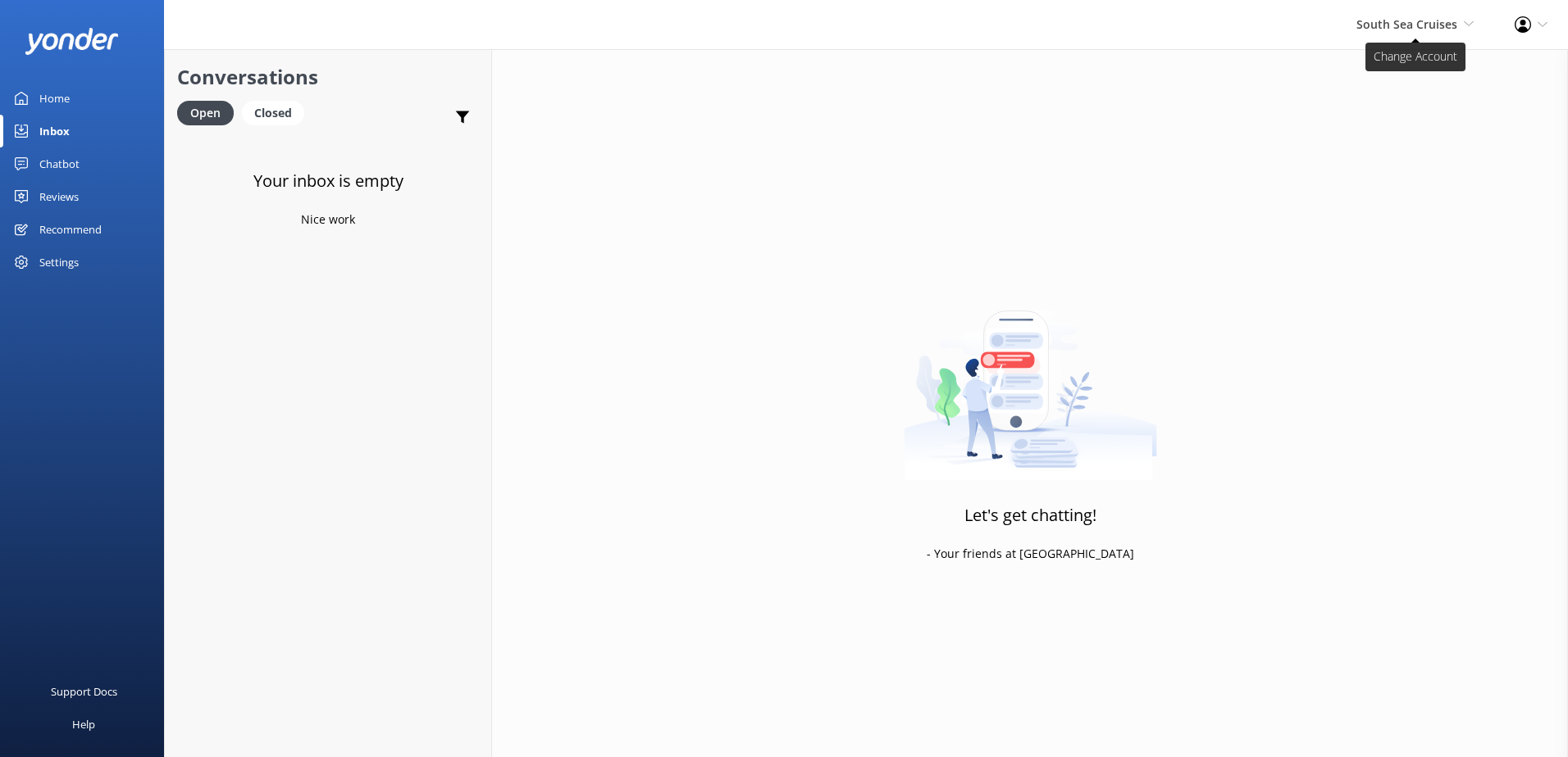
click at [1418, 27] on span "South Sea Cruises" at bounding box center [1407, 24] width 101 height 16
click at [1375, 165] on link "Malamala Beach Club" at bounding box center [1413, 149] width 164 height 39
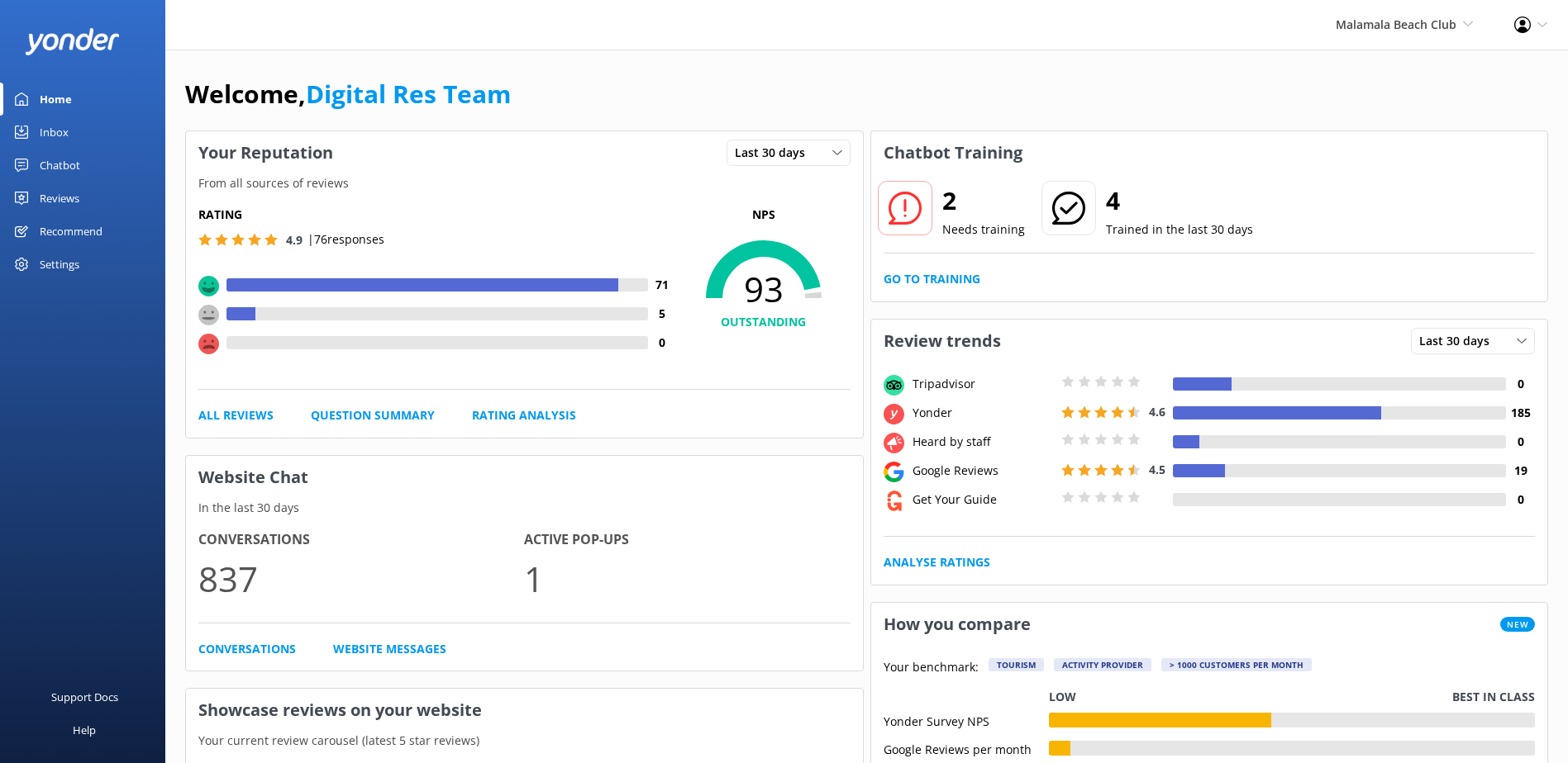
click at [52, 133] on div "Inbox" at bounding box center [54, 132] width 29 height 33
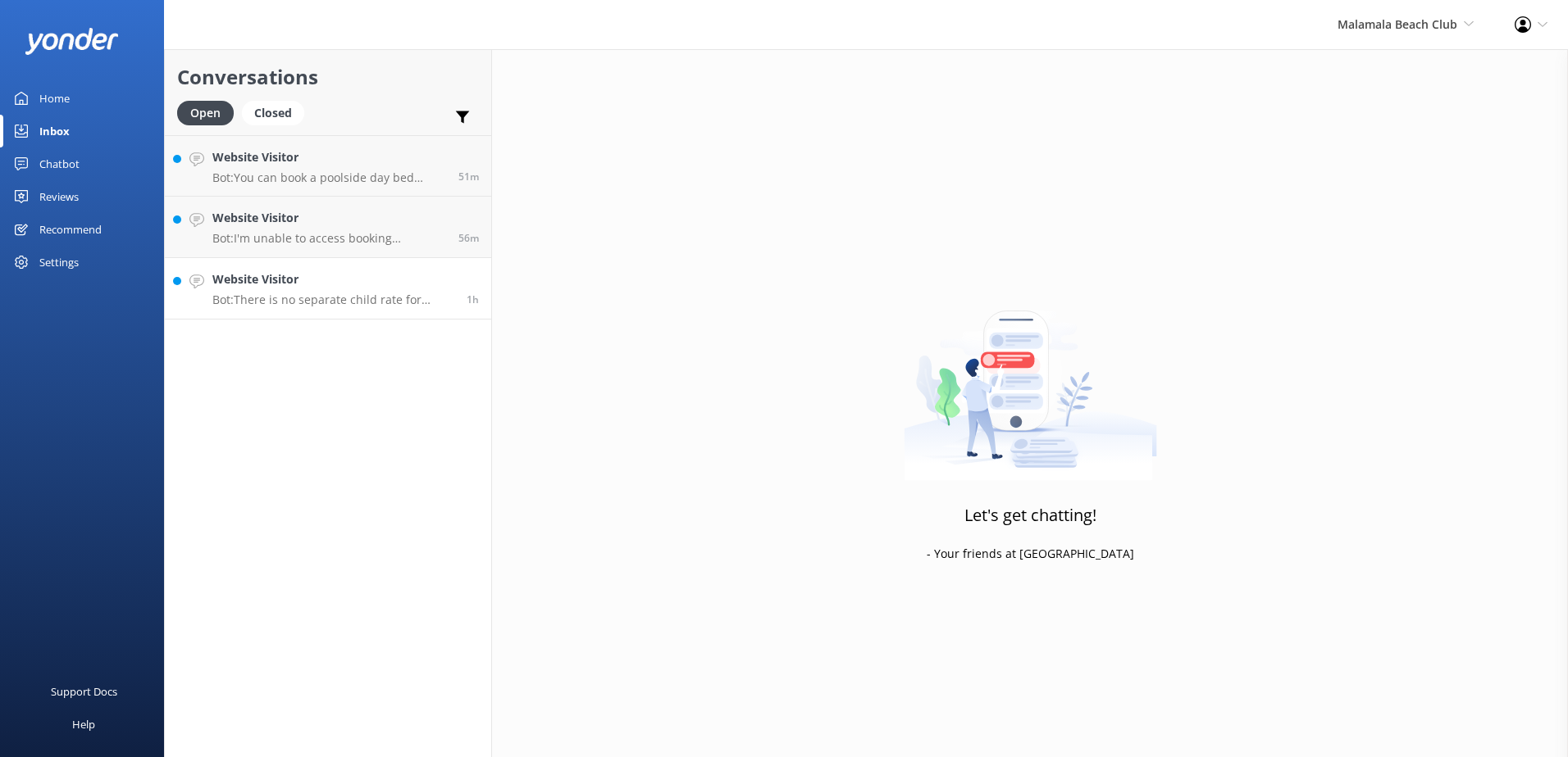
click at [343, 301] on p "Bot: There is no separate child rate for Malamala Beach Club. Adults and childr…" at bounding box center [333, 300] width 242 height 15
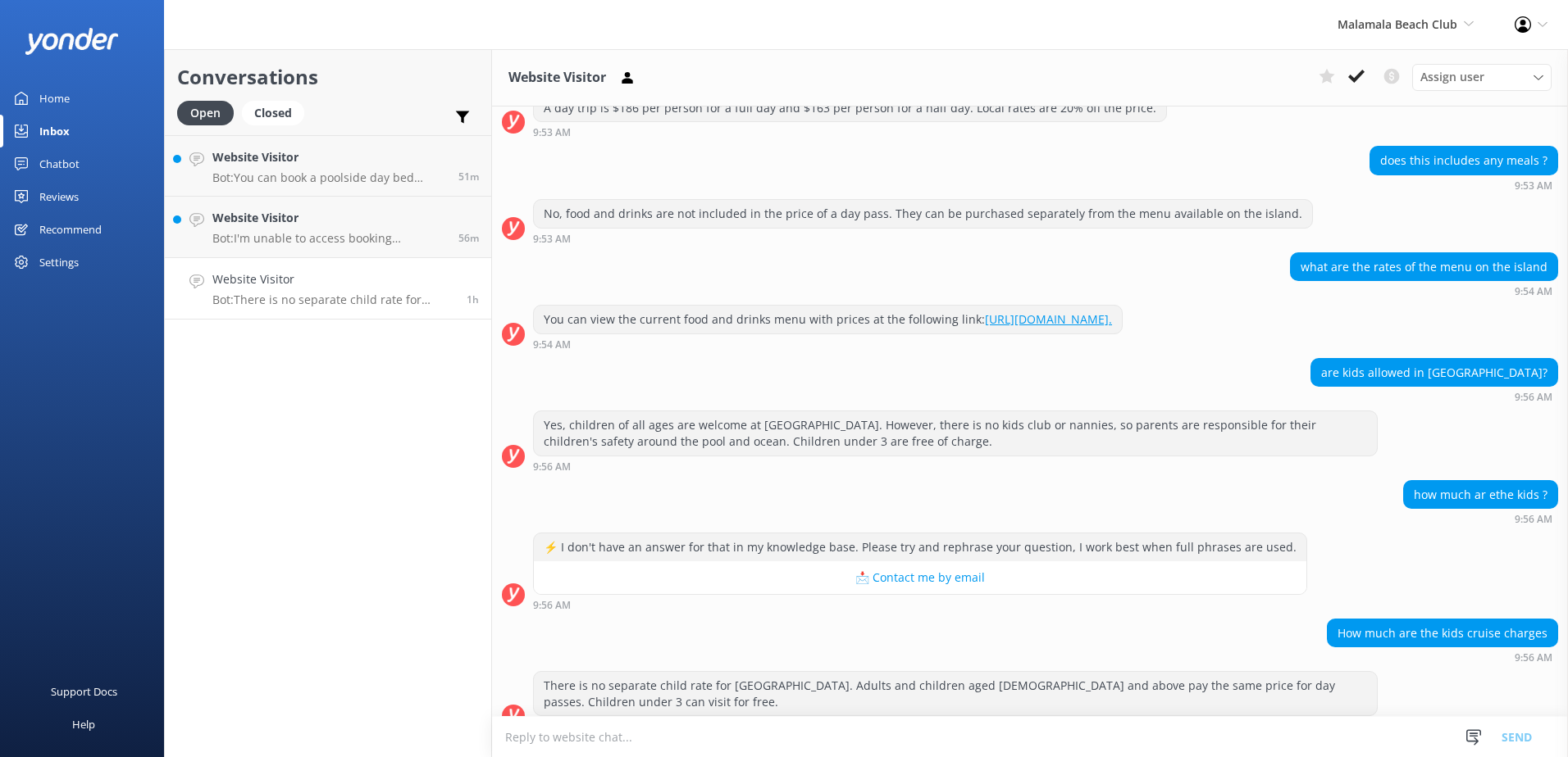
scroll to position [255, 0]
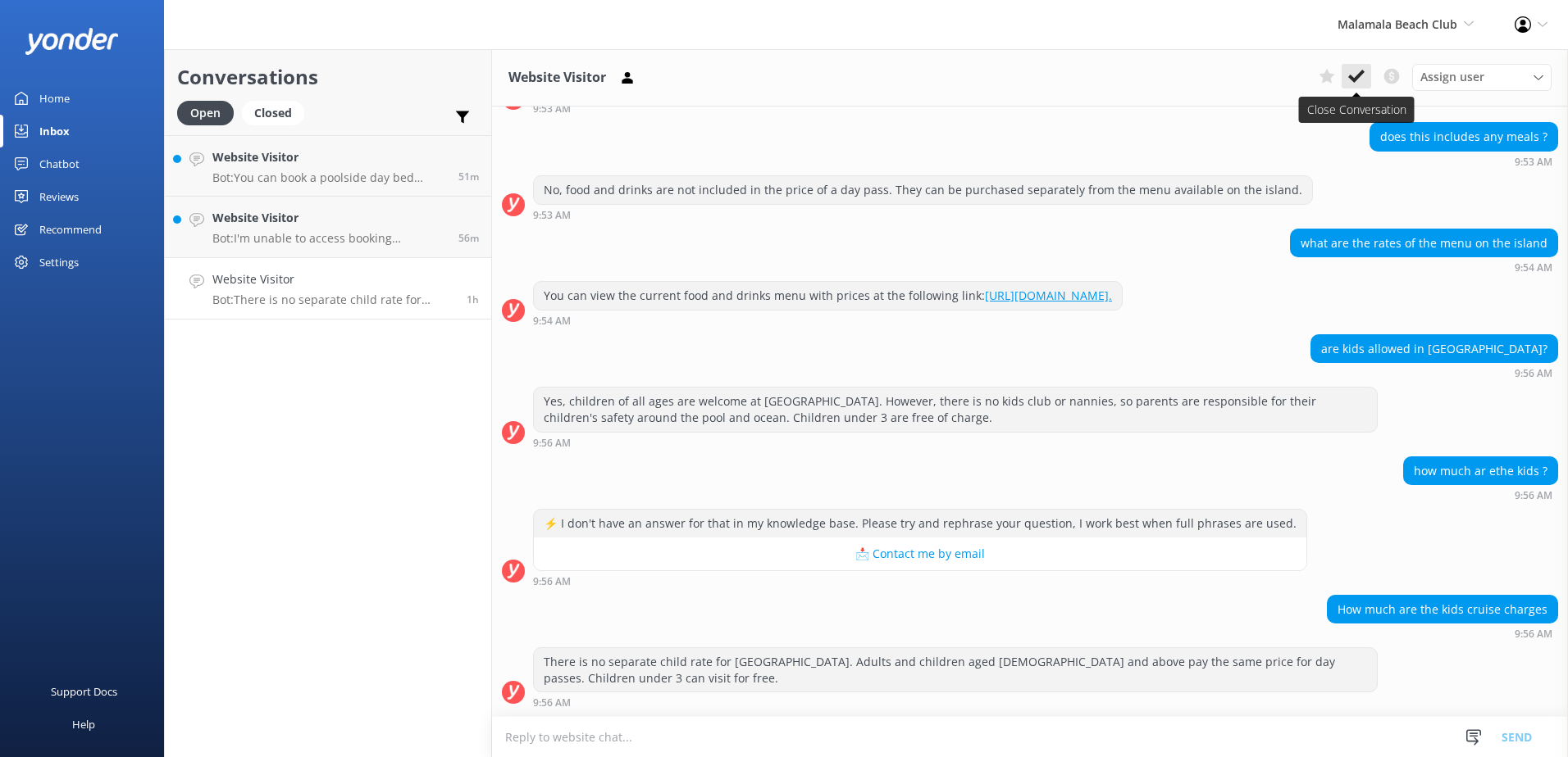
click at [1361, 66] on button at bounding box center [1356, 76] width 30 height 24
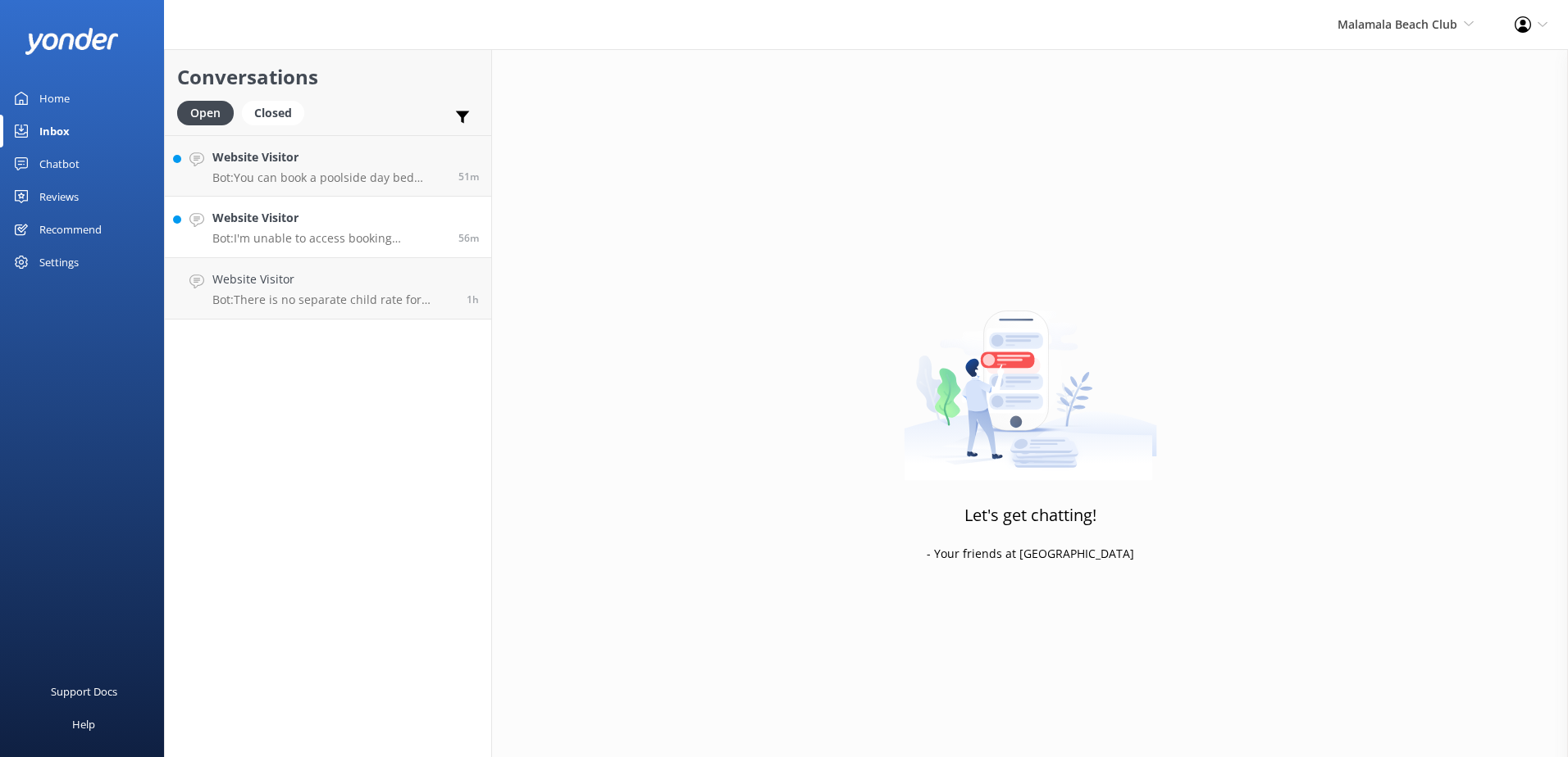
click at [380, 241] on p "Bot: I'm unable to access booking information. For booking inquiries, please vi…" at bounding box center [329, 239] width 234 height 15
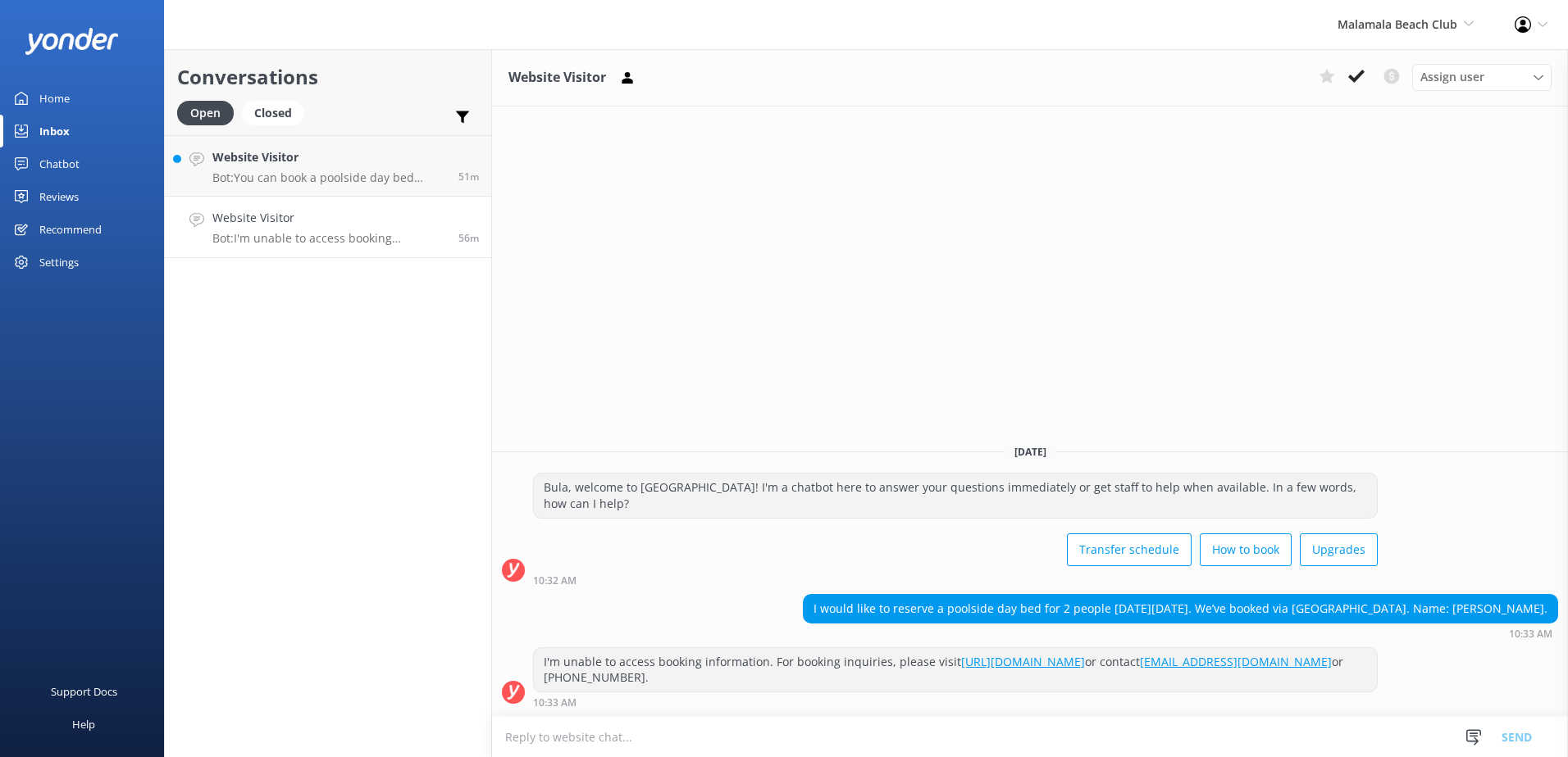
drag, startPoint x: 1470, startPoint y: 609, endPoint x: 1547, endPoint y: 611, distance: 77.0
click at [1547, 611] on div "I would like to reserve a poolside day bed for 2 people [DATE][DATE]. We’ve boo…" at bounding box center [1181, 609] width 754 height 28
drag, startPoint x: 1547, startPoint y: 611, endPoint x: 1524, endPoint y: 612, distance: 23.0
drag, startPoint x: 1524, startPoint y: 612, endPoint x: 1464, endPoint y: 623, distance: 61.0
click at [1474, 627] on div "10:33 AM" at bounding box center [1181, 633] width 756 height 11
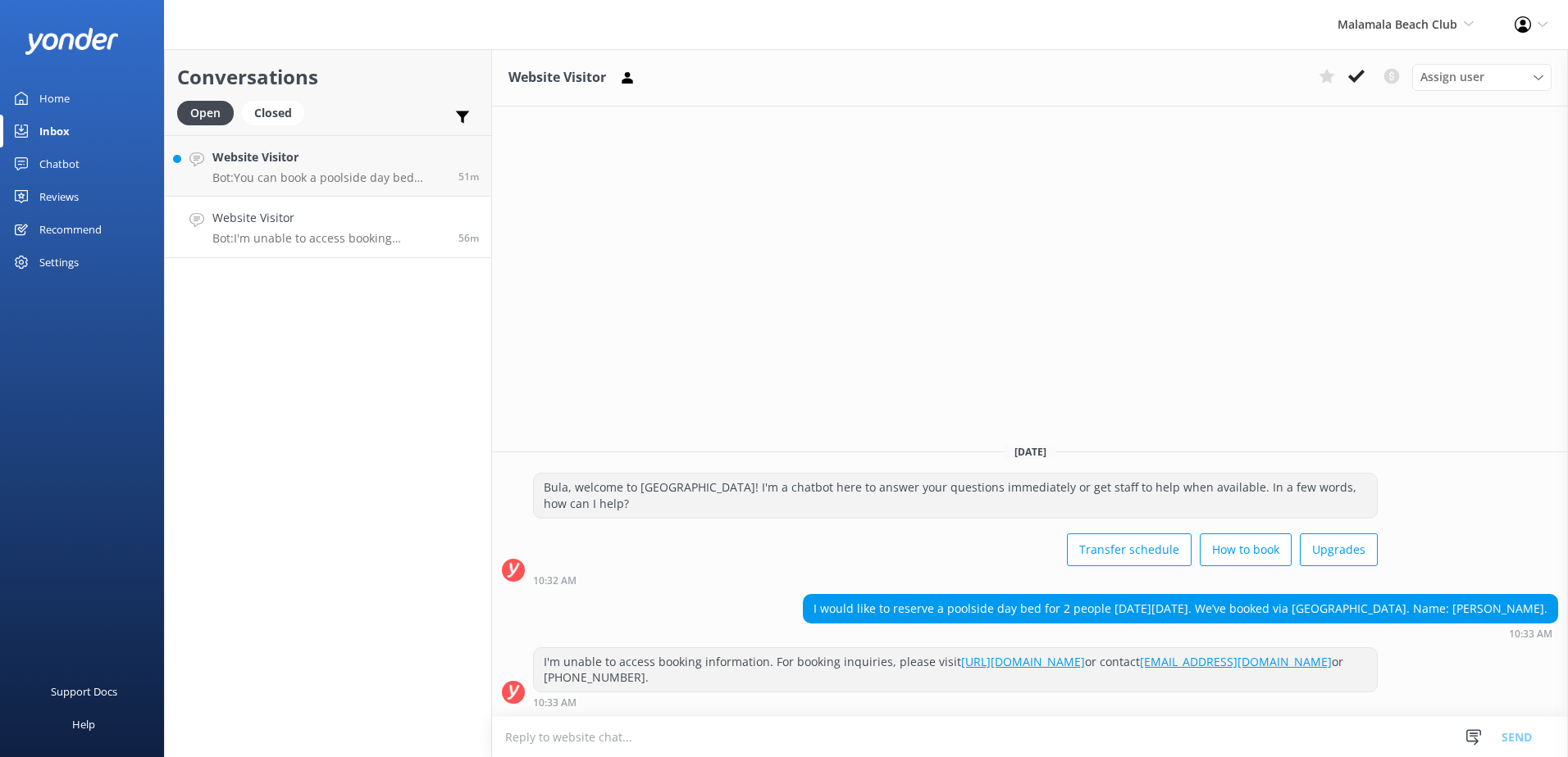
drag, startPoint x: 1469, startPoint y: 609, endPoint x: 1542, endPoint y: 612, distance: 73.1
click at [1542, 612] on div "I would like to reserve a poolside day bed for 2 people [DATE][DATE]. We’ve boo…" at bounding box center [1181, 609] width 754 height 28
copy div "[PERSON_NAME]"
click at [1415, 677] on div "I'm unable to access booking information. For booking inquiries, please visit […" at bounding box center [1031, 678] width 1076 height 61
drag, startPoint x: 1472, startPoint y: 607, endPoint x: 1543, endPoint y: 609, distance: 71.0
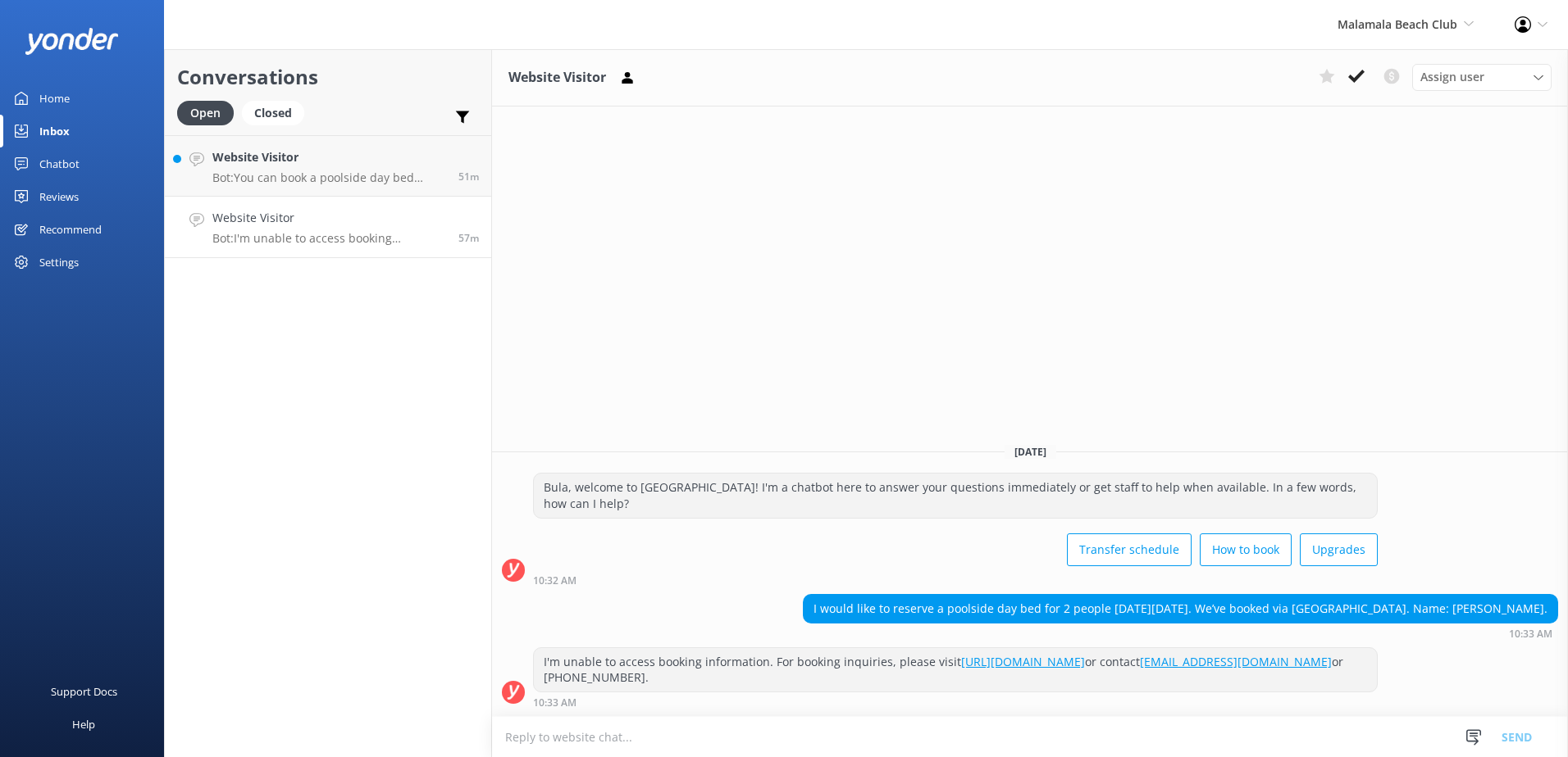
click at [1543, 609] on div "I would like to reserve a poolside day bed for 2 people [DATE][DATE]. We’ve boo…" at bounding box center [1181, 609] width 754 height 28
copy div "[PERSON_NAME]"
click at [1038, 736] on textarea at bounding box center [1031, 736] width 1076 height 40
click at [1357, 76] on use at bounding box center [1356, 76] width 17 height 13
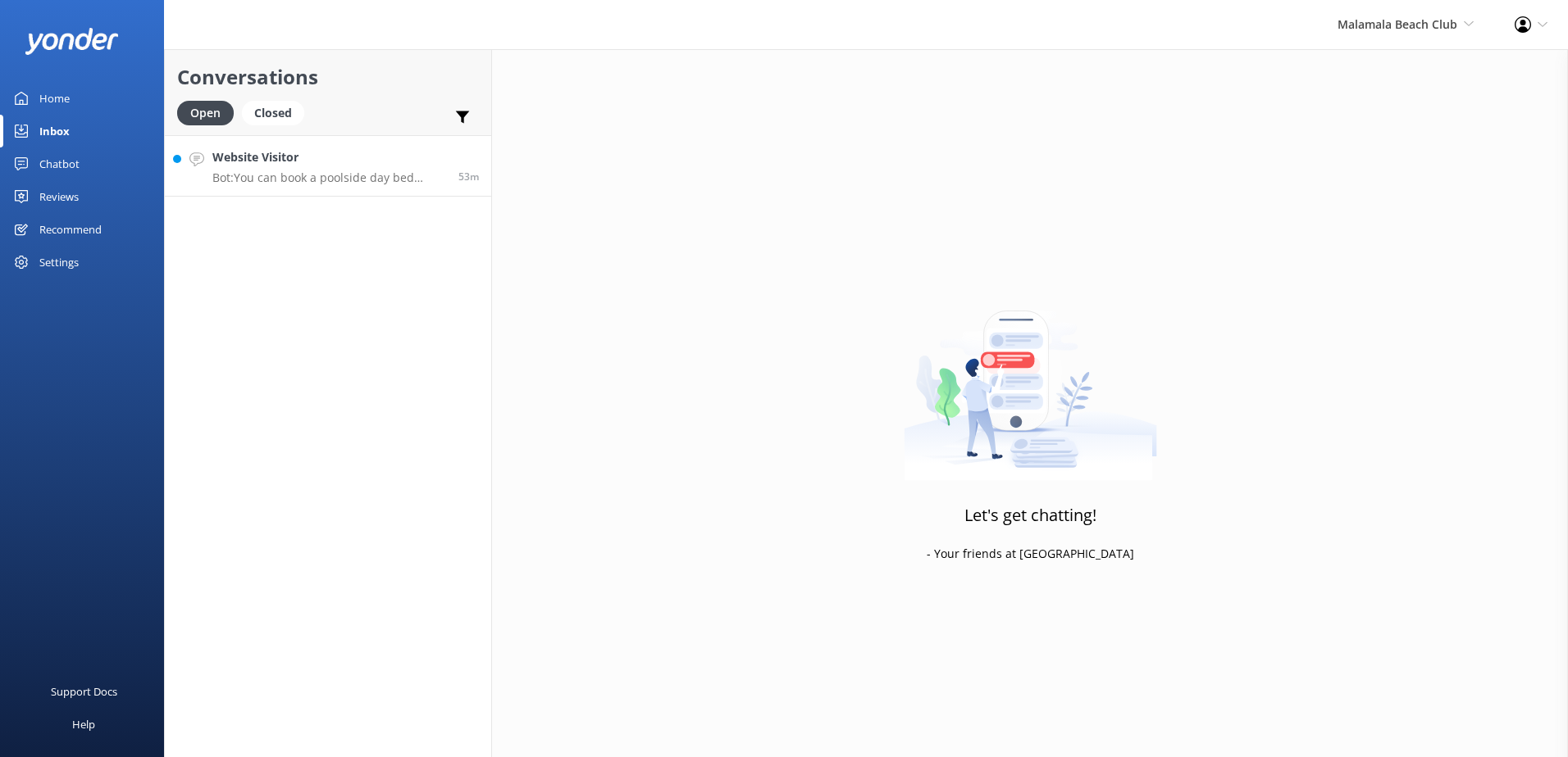
click at [355, 166] on h4 "Website Visitor" at bounding box center [329, 157] width 234 height 18
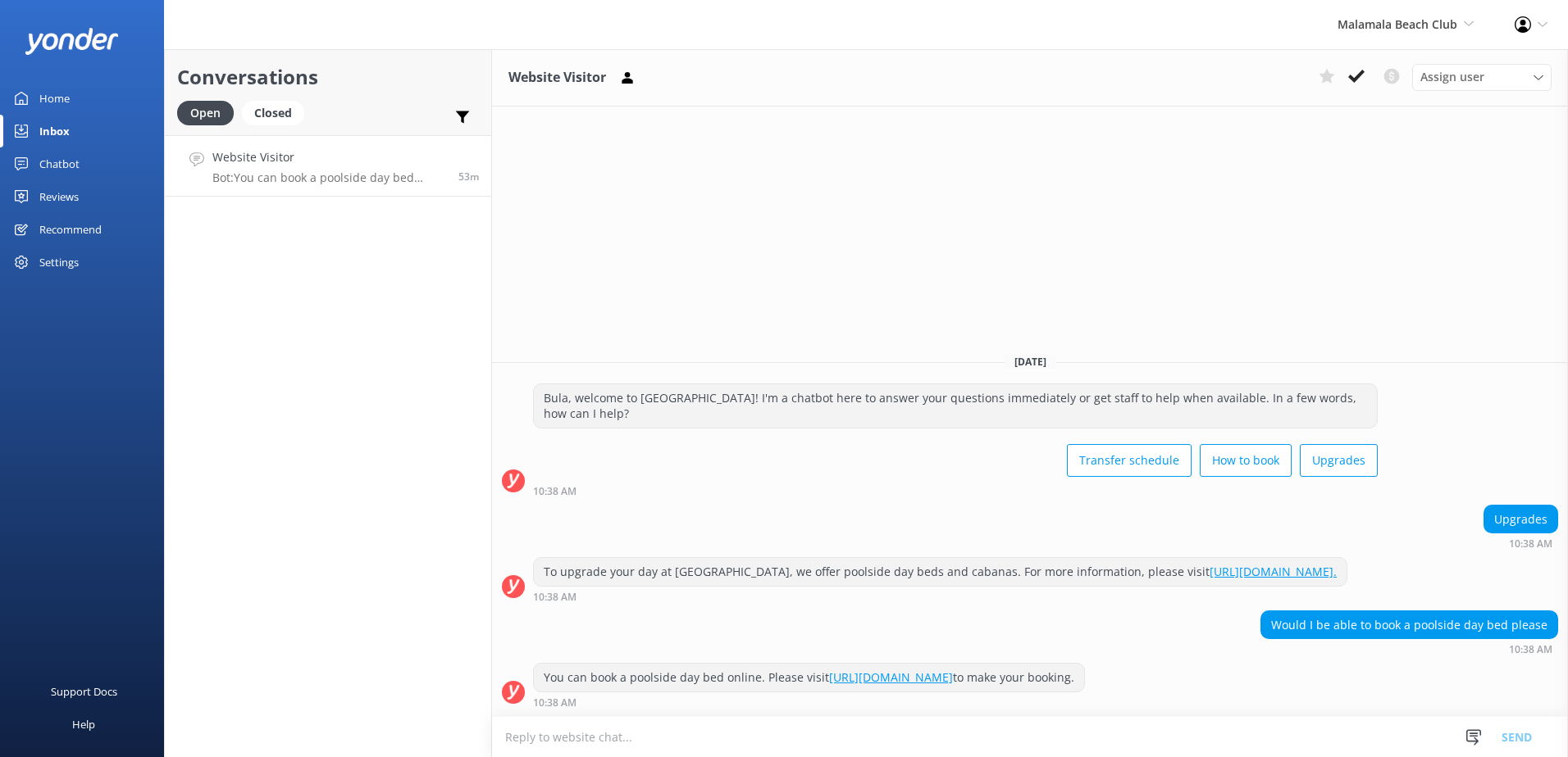
click at [269, 96] on div "Conversations Open Closed Important Converted Assigned to me Unassigned" at bounding box center [328, 92] width 326 height 86
click at [271, 107] on div "Closed" at bounding box center [272, 113] width 62 height 24
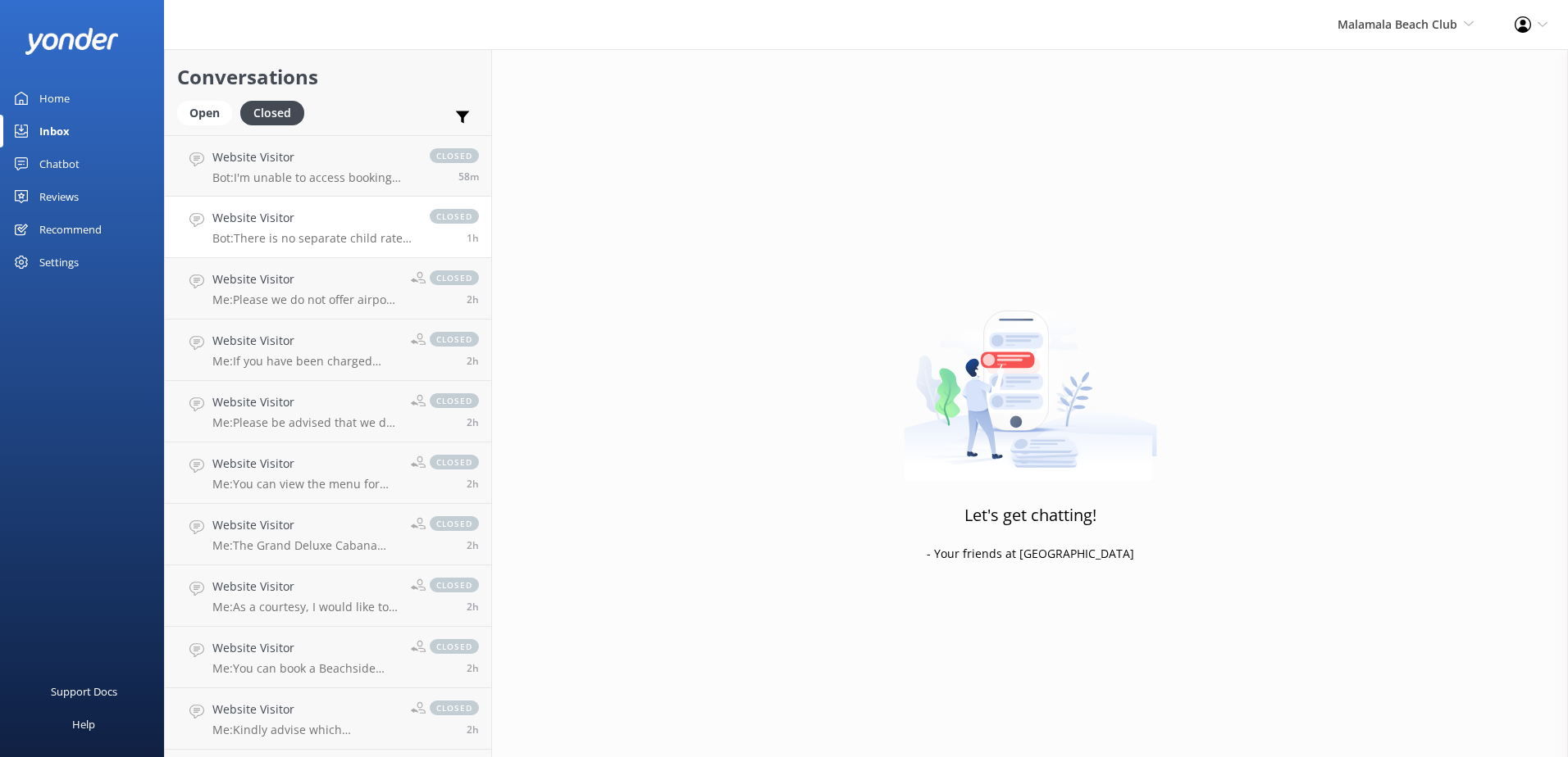
click at [301, 222] on h4 "Website Visitor" at bounding box center [312, 217] width 201 height 18
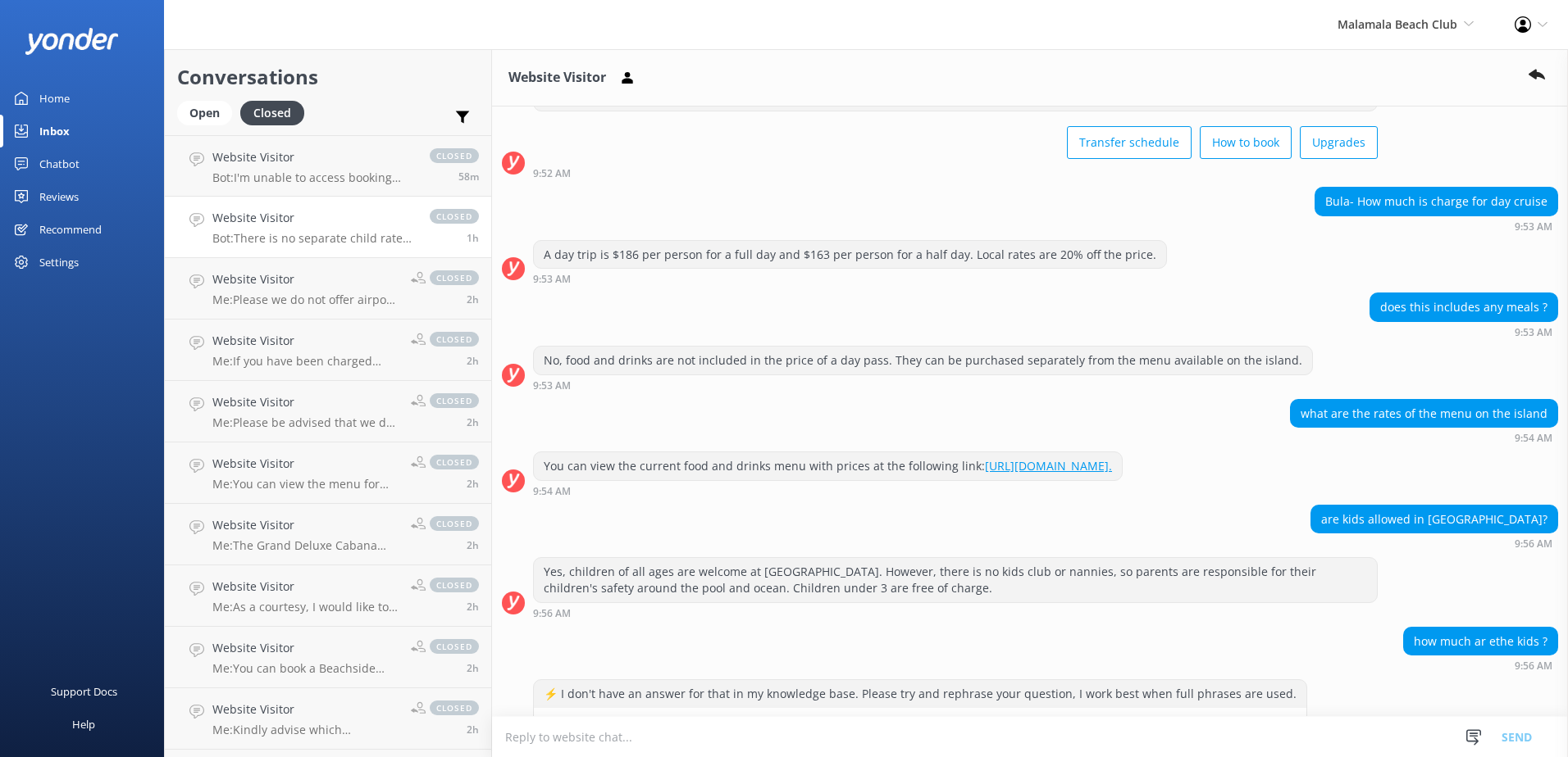
scroll to position [290, 0]
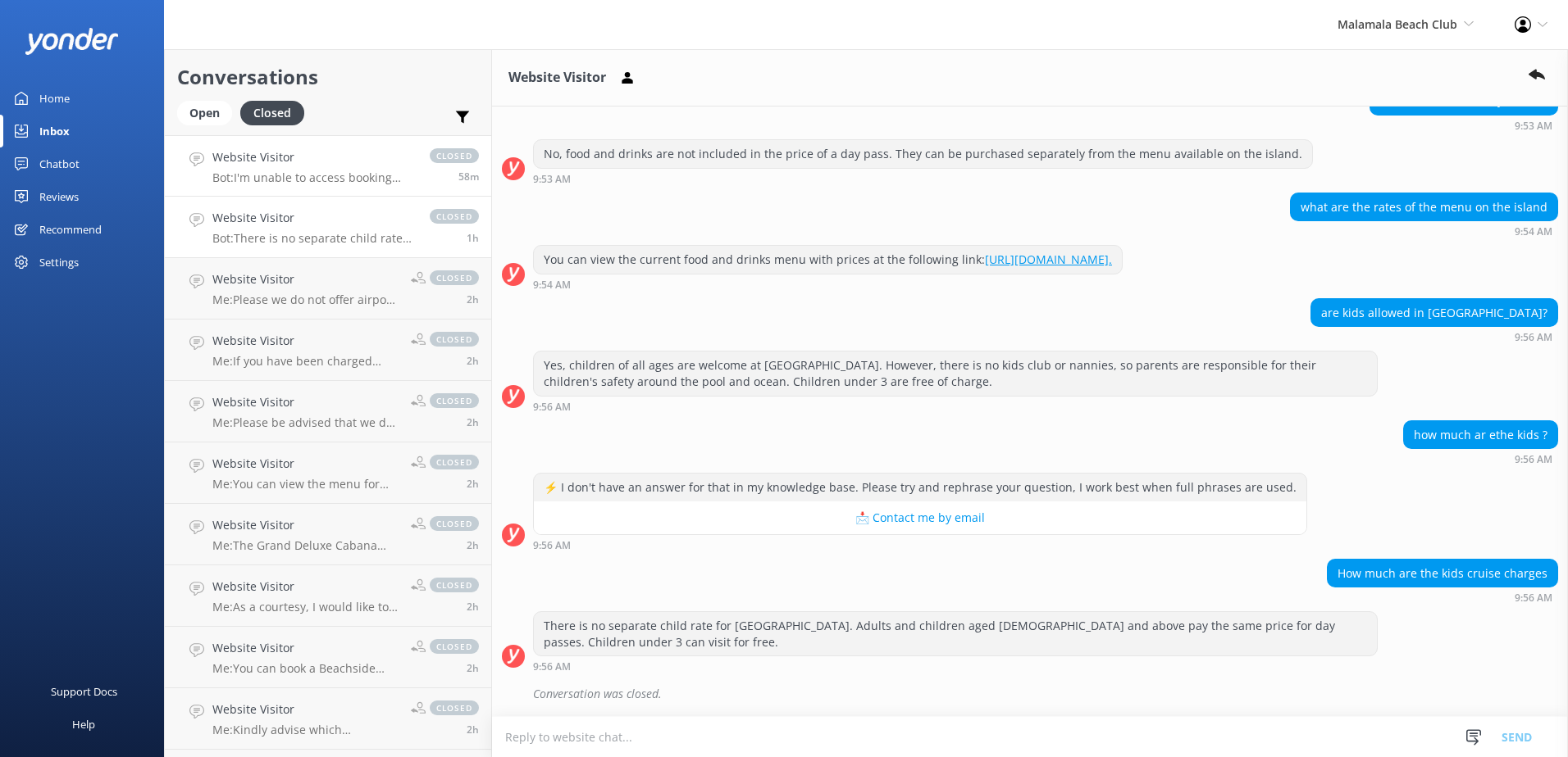
click at [309, 194] on link "Website Visitor Bot: I'm unable to access booking information. For booking inqu…" at bounding box center [328, 166] width 326 height 62
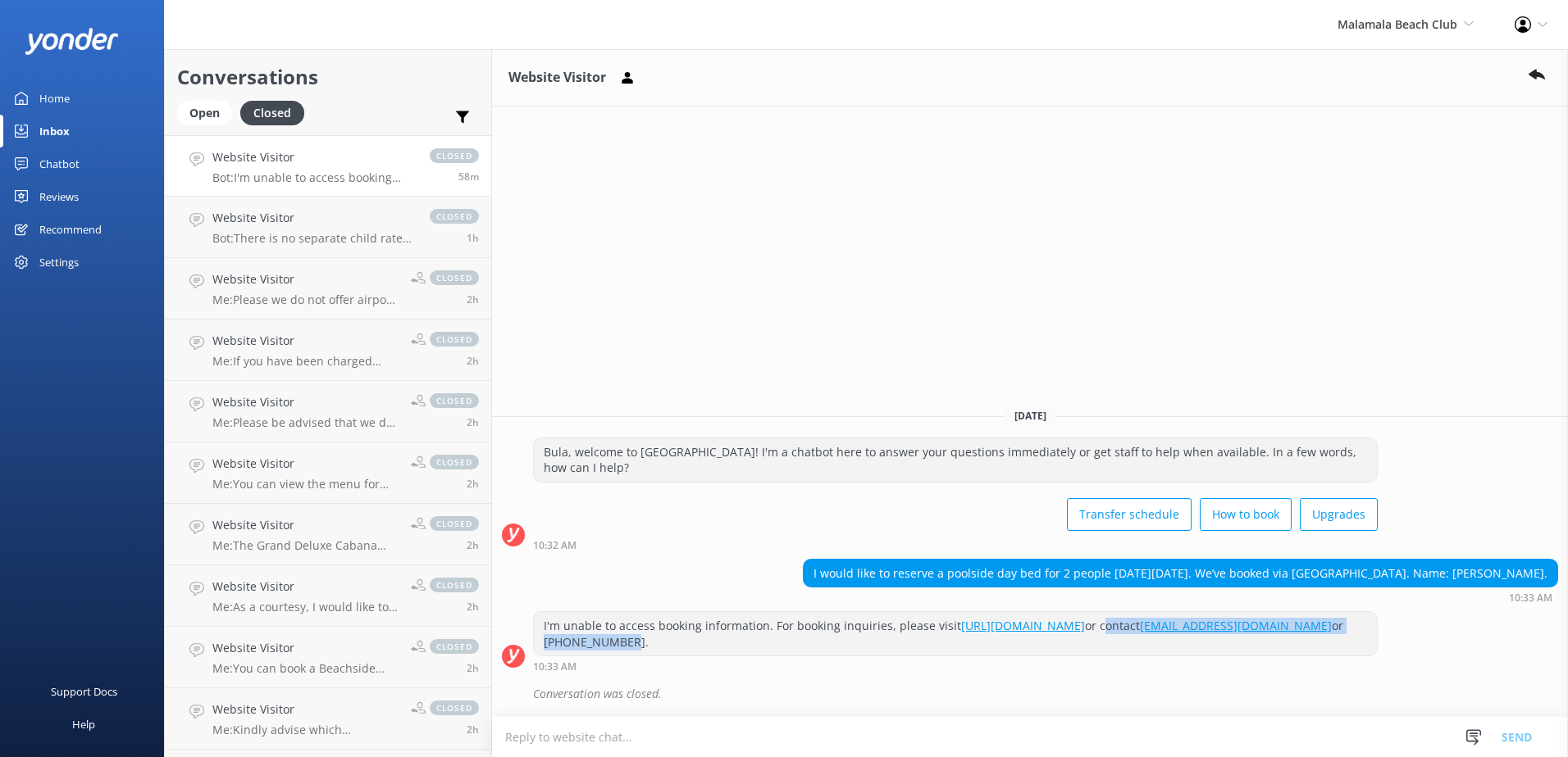
drag, startPoint x: 1201, startPoint y: 626, endPoint x: 764, endPoint y: 644, distance: 437.4
click at [764, 644] on div "I'm unable to access booking information. For booking inquiries, please visit […" at bounding box center [955, 634] width 843 height 44
copy div "contact [EMAIL_ADDRESS][DOMAIN_NAME] or [PHONE_NUMBER]"
click at [343, 163] on h4 "Website Visitor" at bounding box center [312, 157] width 201 height 18
click at [210, 117] on div "Open" at bounding box center [204, 113] width 55 height 24
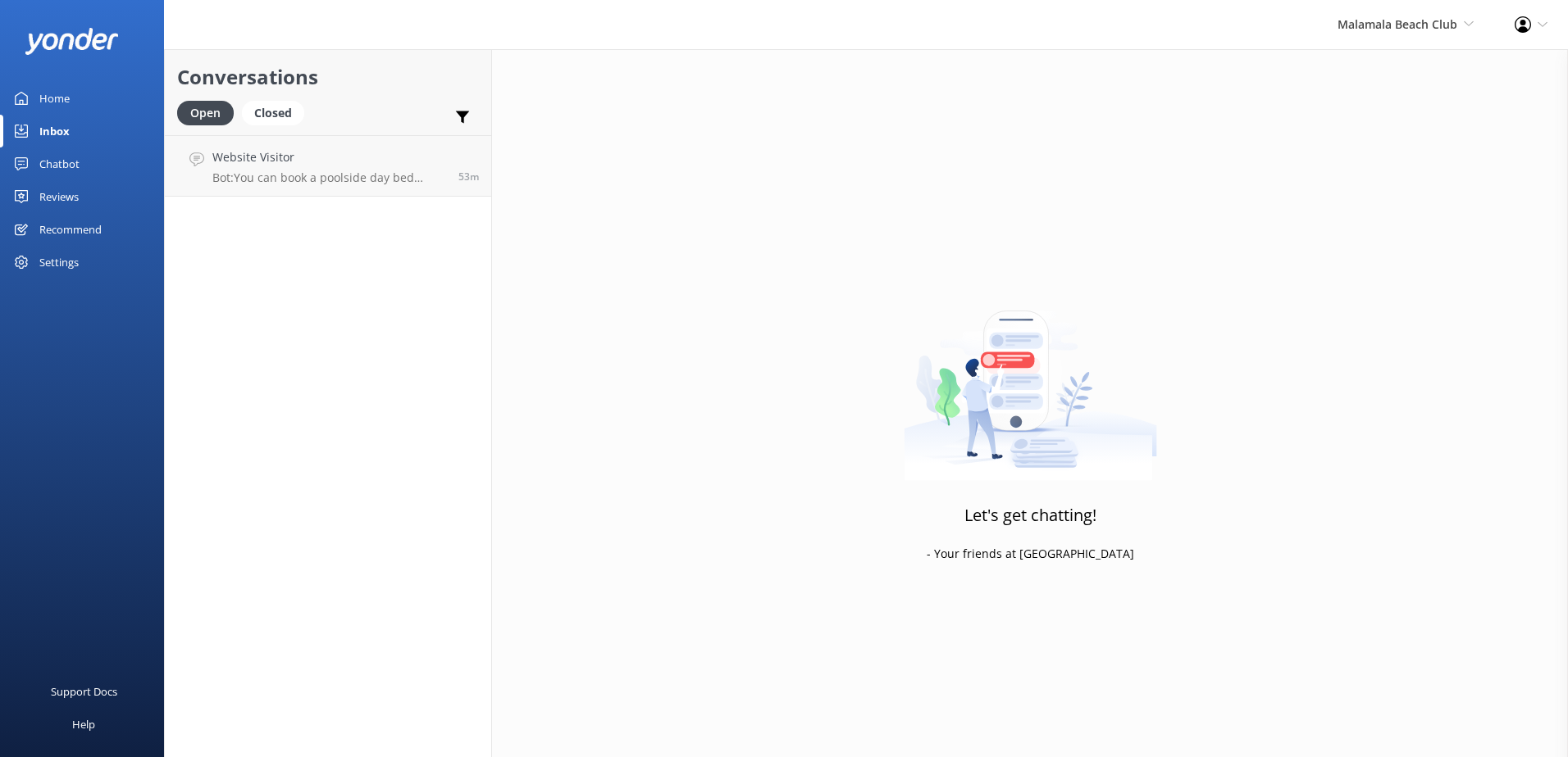
click at [322, 198] on div "Conversations Open Closed Important Converted Assigned to me Unassigned Website…" at bounding box center [328, 404] width 328 height 709
click at [334, 180] on p "Bot: You can book a poolside day bed online. Please visit [URL][DOMAIN_NAME] to…" at bounding box center [329, 178] width 234 height 15
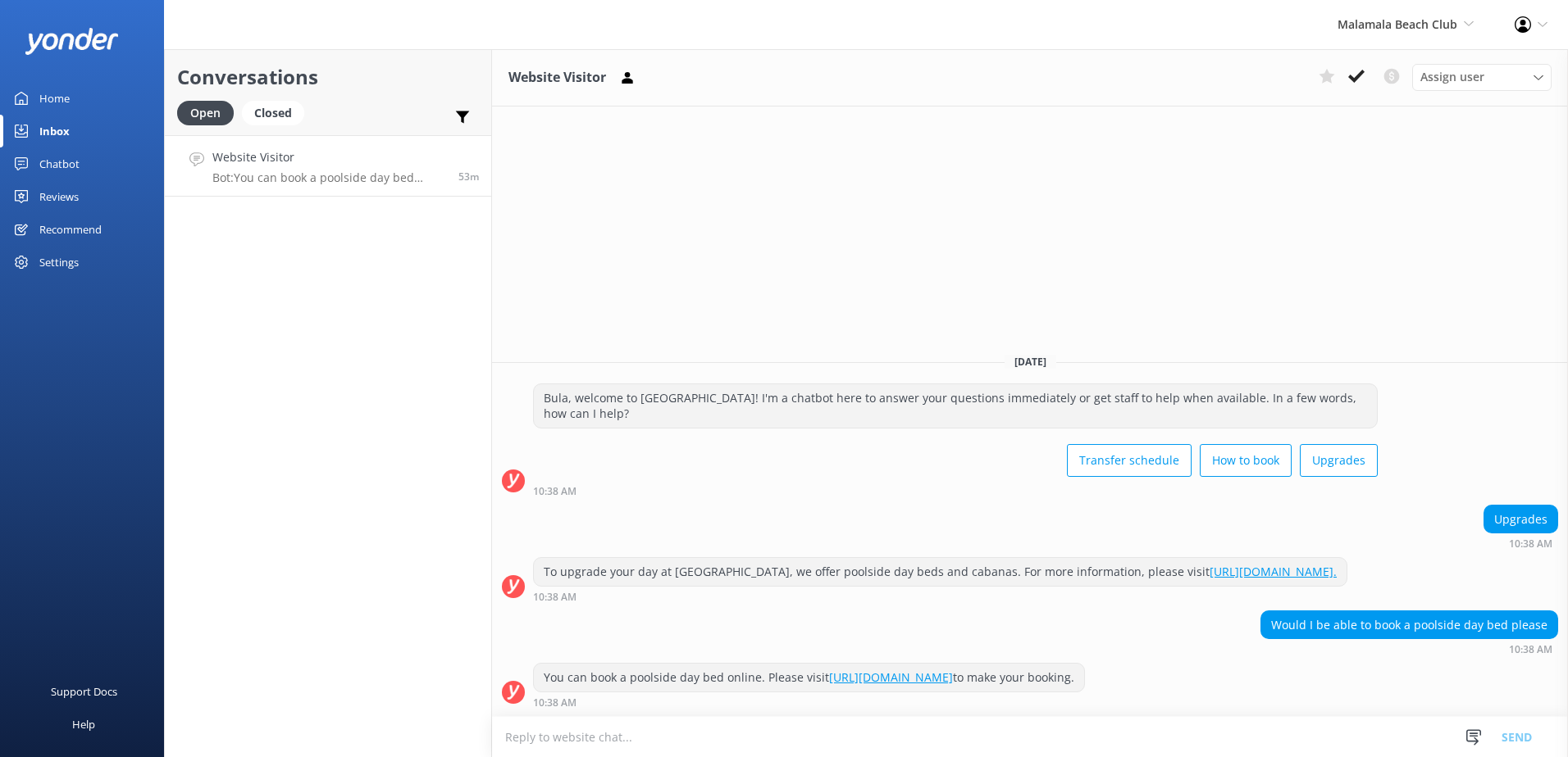
click at [629, 736] on textarea at bounding box center [1031, 736] width 1076 height 40
click at [918, 712] on div "You can book a poolside day bed online. Please visit [URL][DOMAIN_NAME] to make…" at bounding box center [1031, 688] width 1076 height 53
click at [913, 736] on textarea "contact [EMAIL_ADDRESS][DOMAIN_NAME] or [PHONE_NUMBER]" at bounding box center [1031, 736] width 1076 height 41
click at [511, 737] on textarea "contact [EMAIL_ADDRESS][DOMAIN_NAME] or [PHONE_NUMBER]" at bounding box center [1031, 736] width 1076 height 41
click at [841, 732] on textarea "Contact [EMAIL_ADDRESS][DOMAIN_NAME] or [PHONE_NUMBER]" at bounding box center [1031, 736] width 1076 height 41
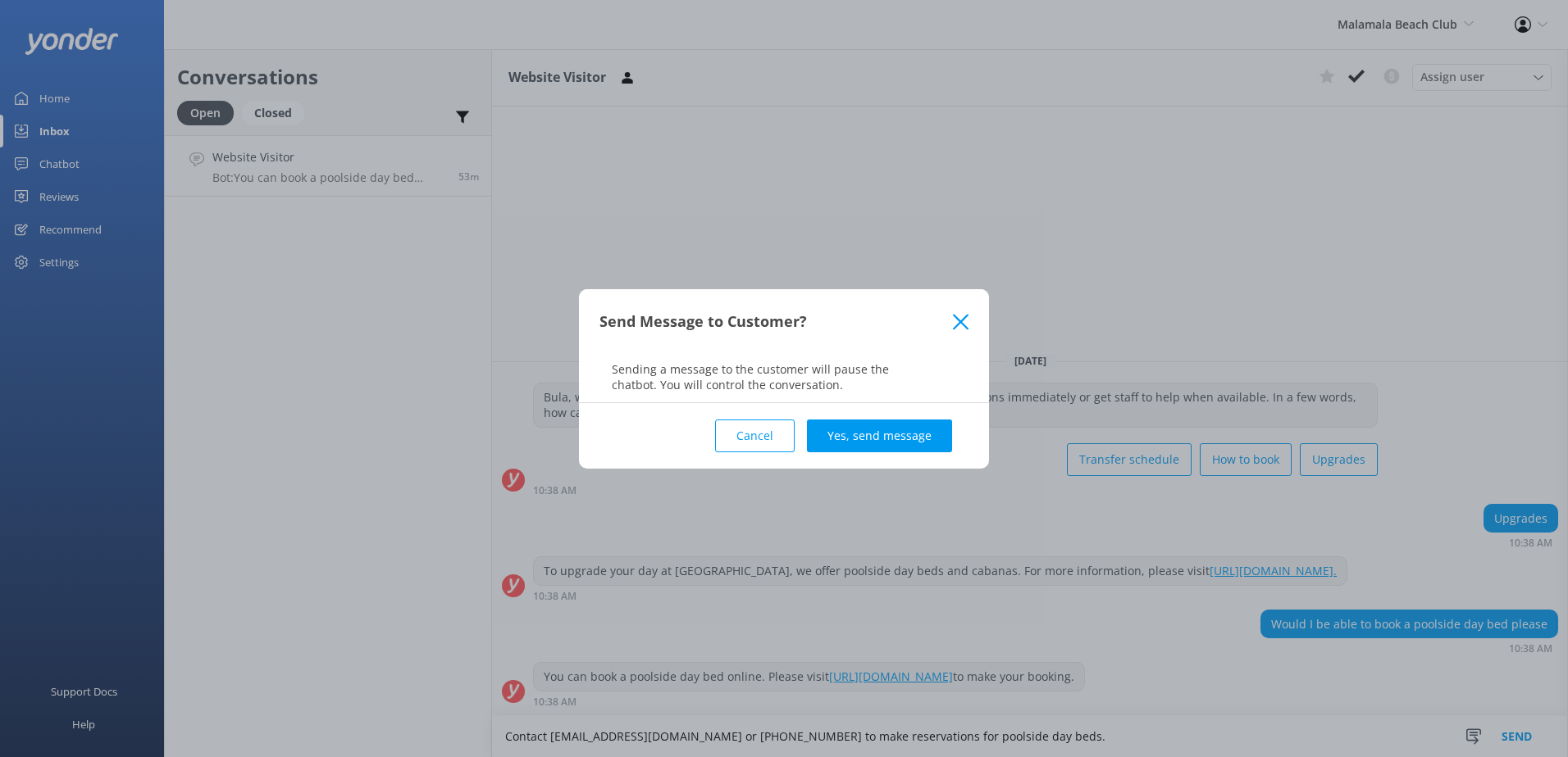
type textarea "Contact [EMAIL_ADDRESS][DOMAIN_NAME] or [PHONE_NUMBER] to make reservations for…"
click at [916, 435] on button "Yes, send message" at bounding box center [880, 435] width 146 height 33
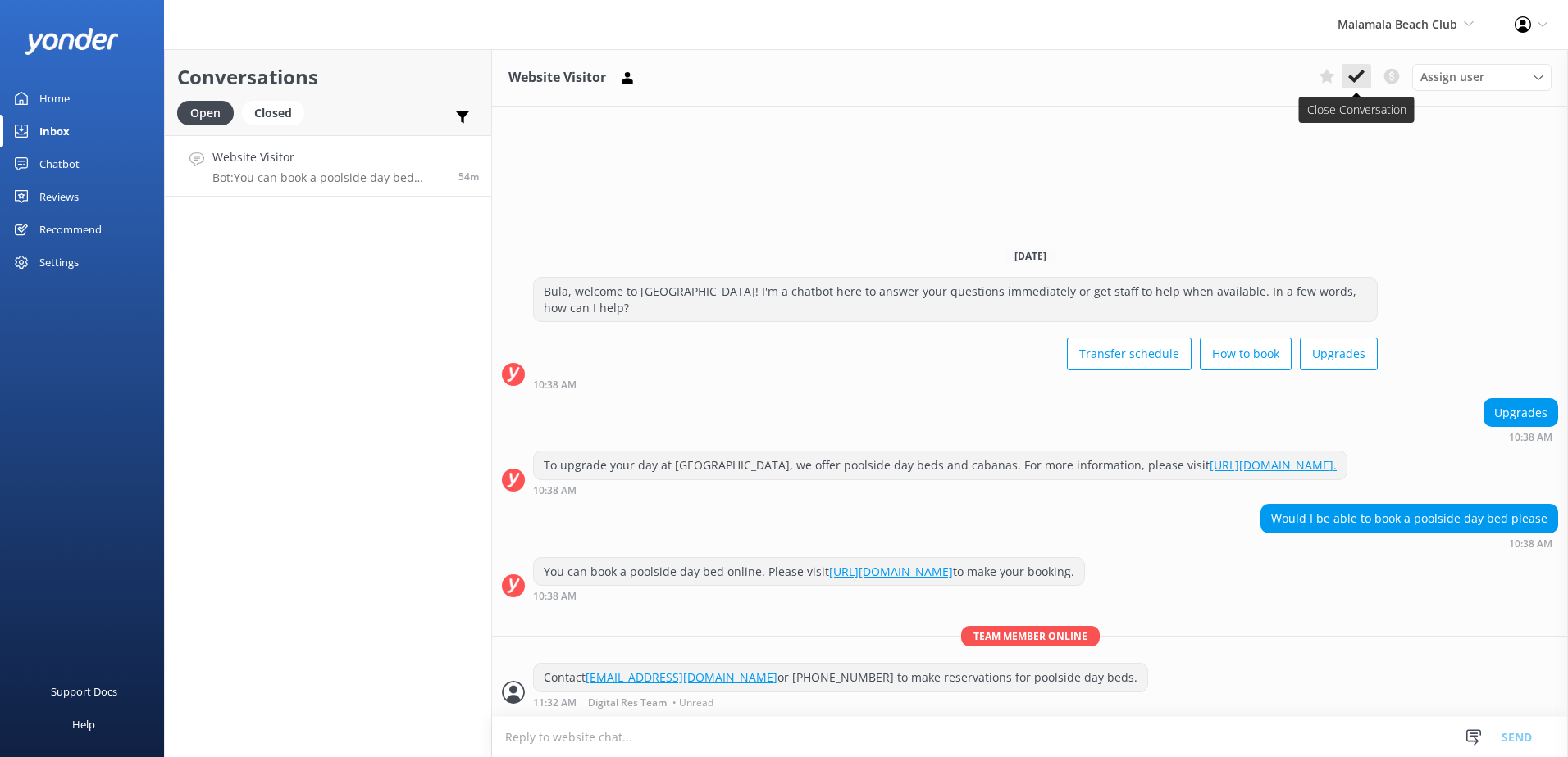
click at [1361, 75] on use at bounding box center [1356, 76] width 17 height 13
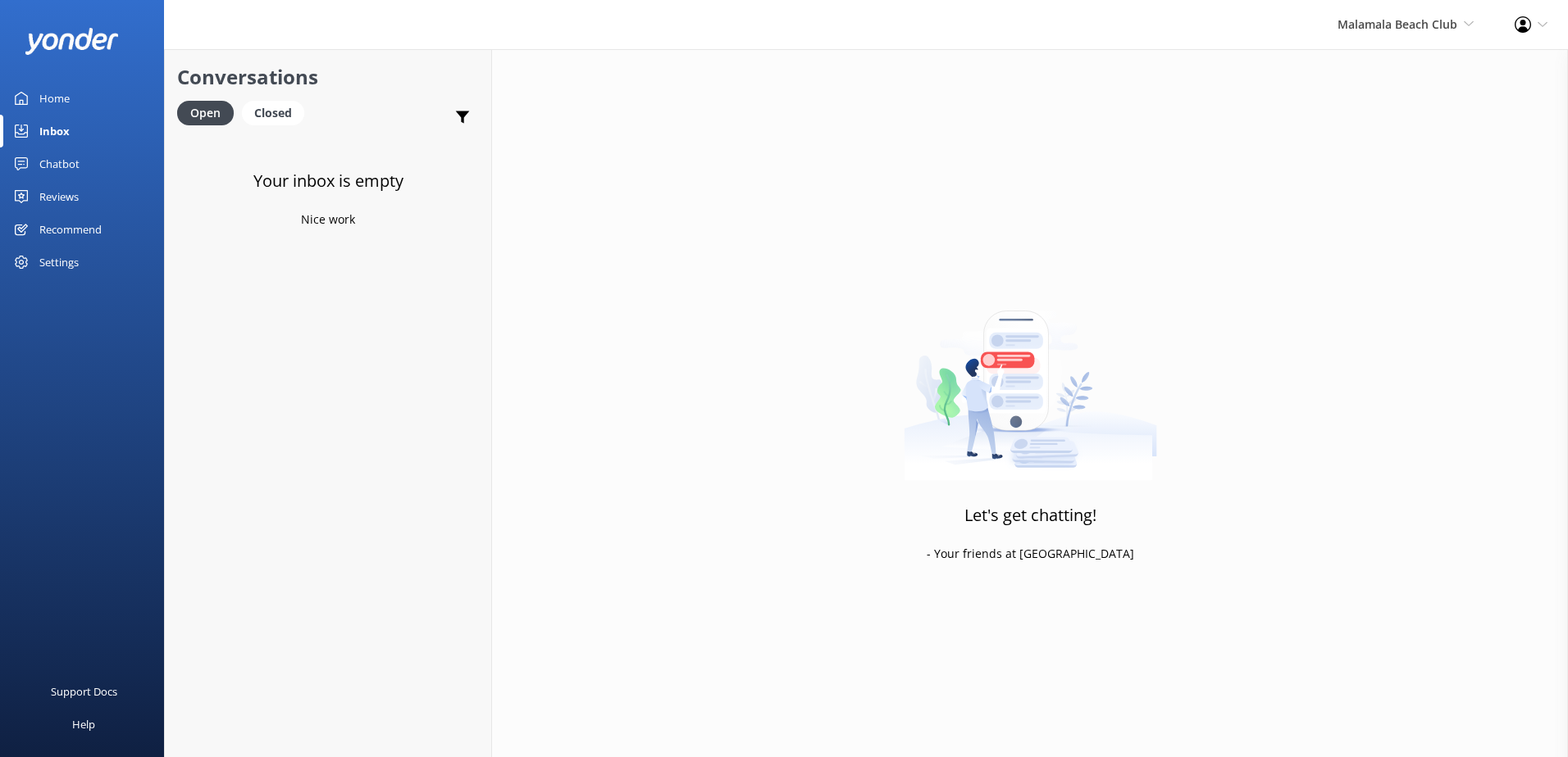
click at [1377, 39] on div "Malamala Beach Club South Sea Sailing South Sea Cruises Malamala Beach Club Awe…" at bounding box center [1406, 24] width 177 height 49
click at [1375, 186] on link "Awesome Adventures Fiji" at bounding box center [1413, 188] width 164 height 39
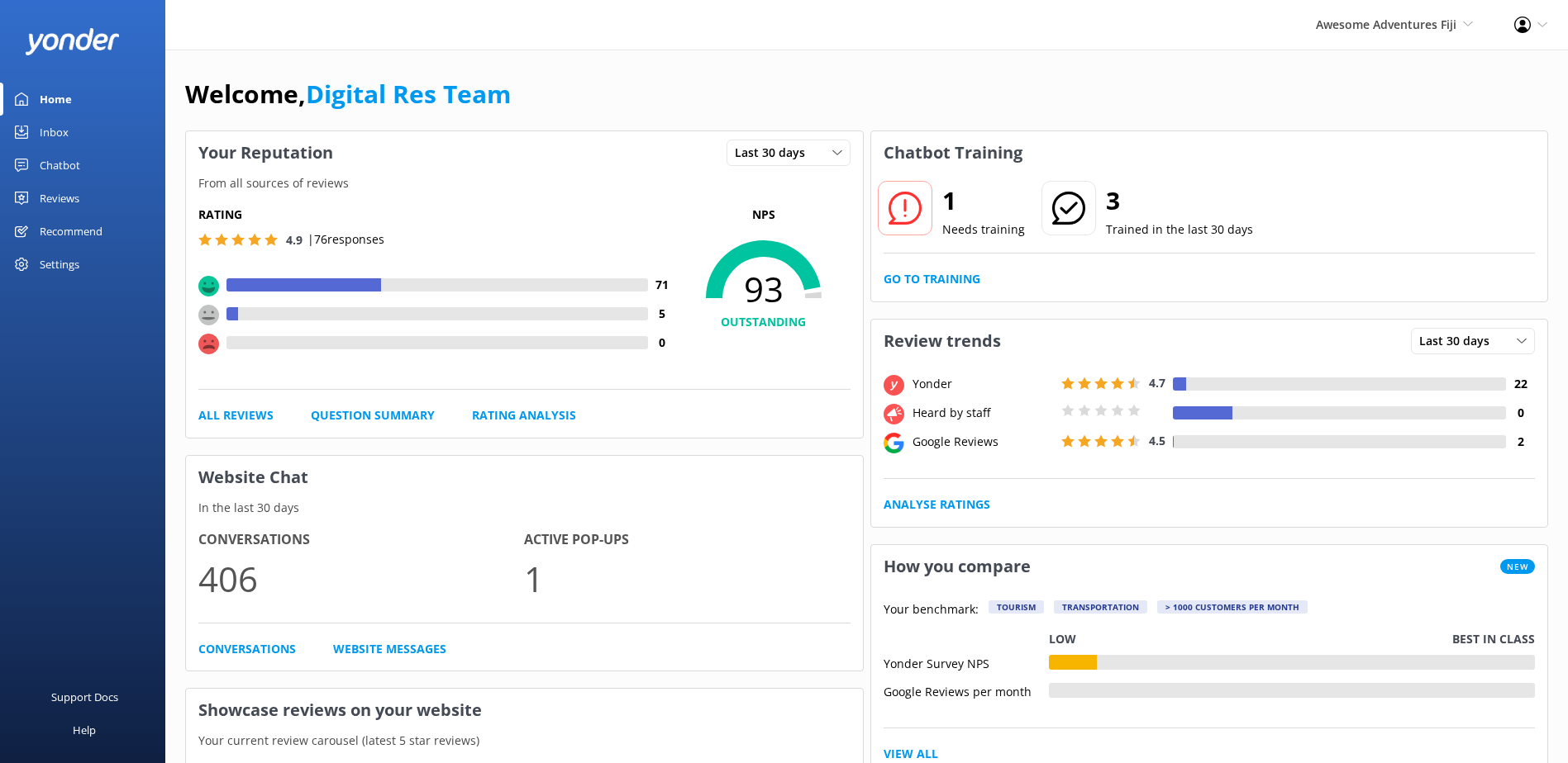
click at [68, 134] on div "Inbox" at bounding box center [54, 132] width 29 height 33
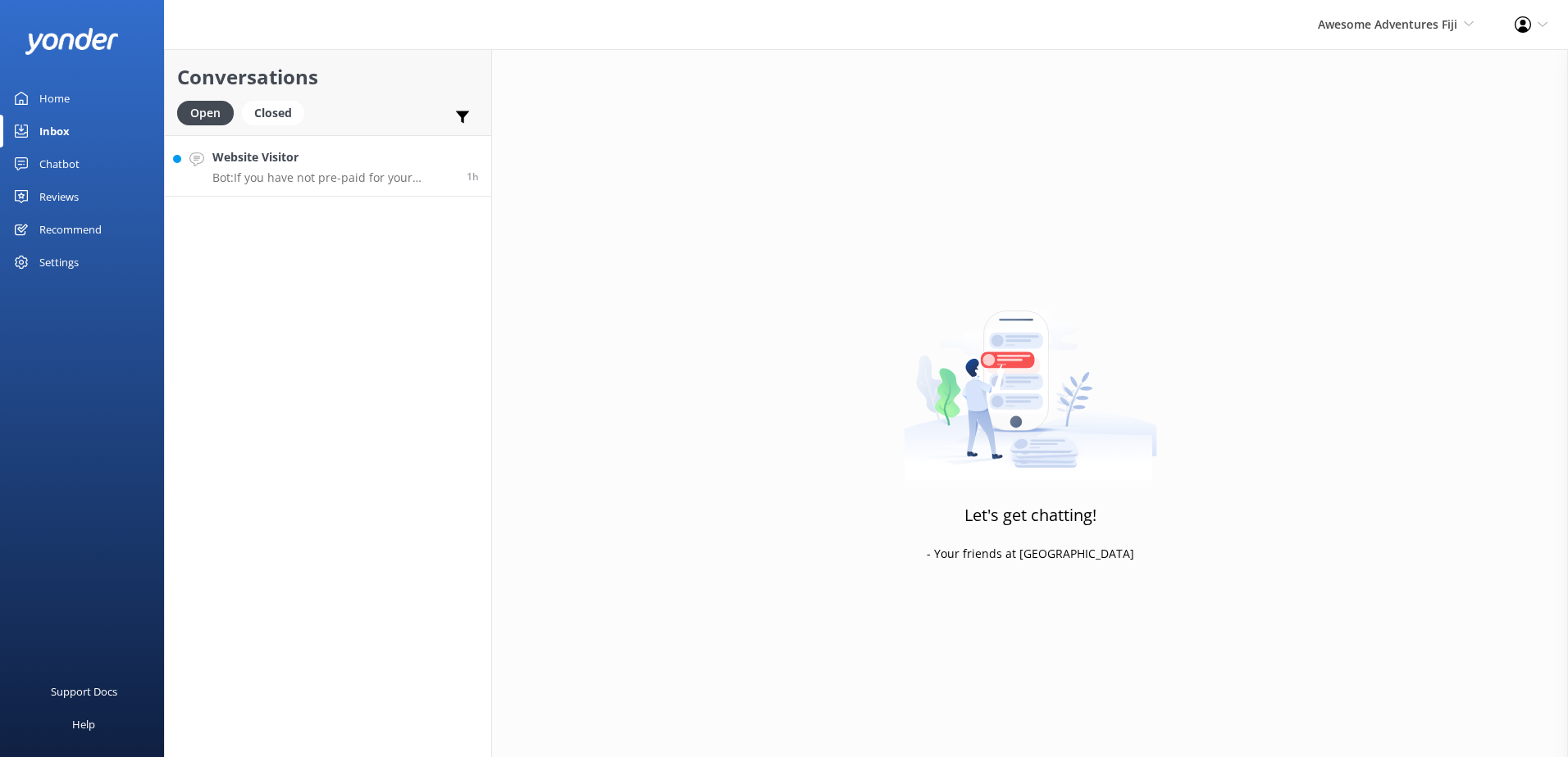
click at [302, 179] on p "Bot: If you have not pre-paid for your compulsory meal plans at the time of boo…" at bounding box center [333, 178] width 242 height 15
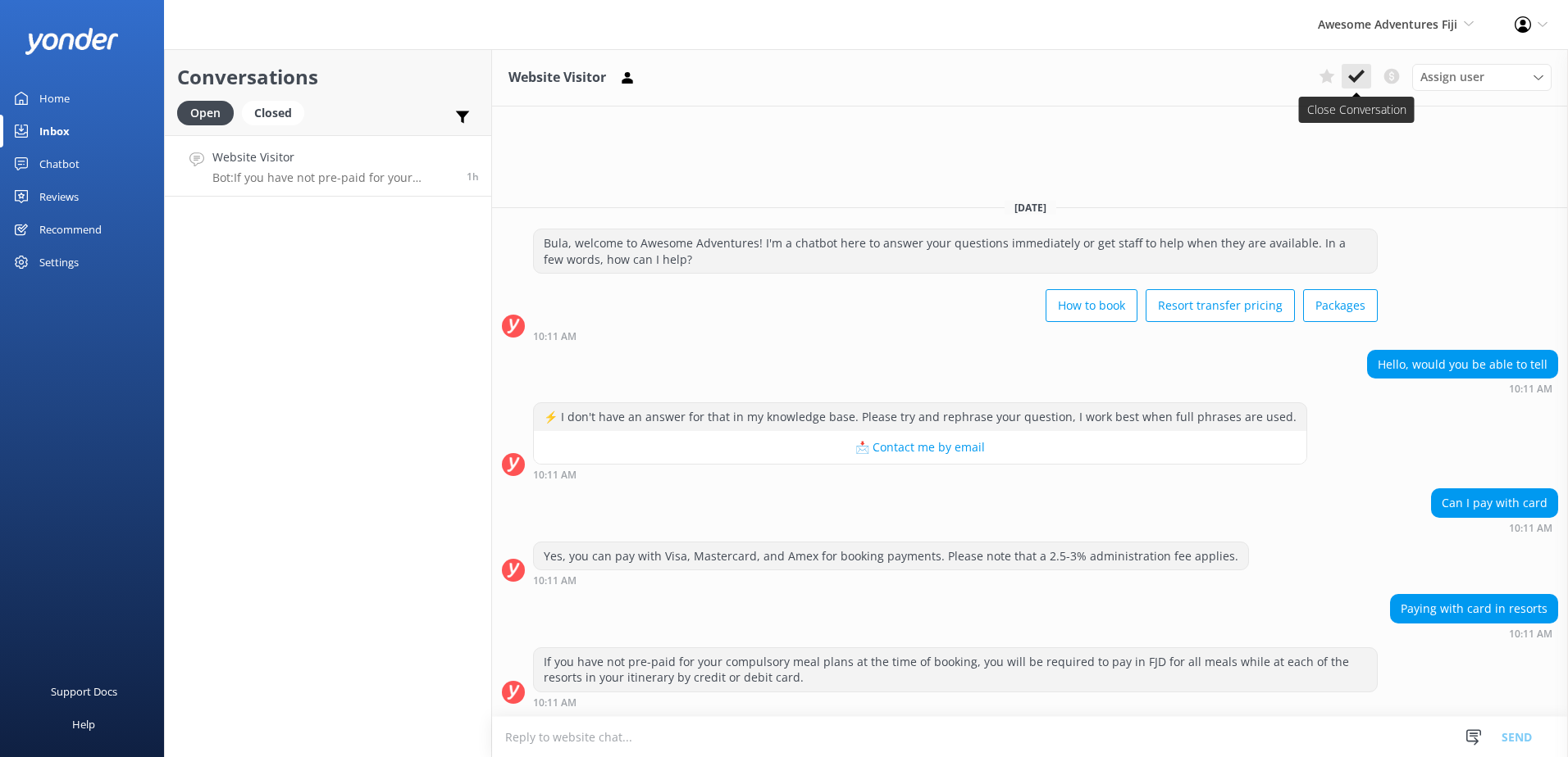
click at [1348, 71] on icon at bounding box center [1356, 76] width 17 height 17
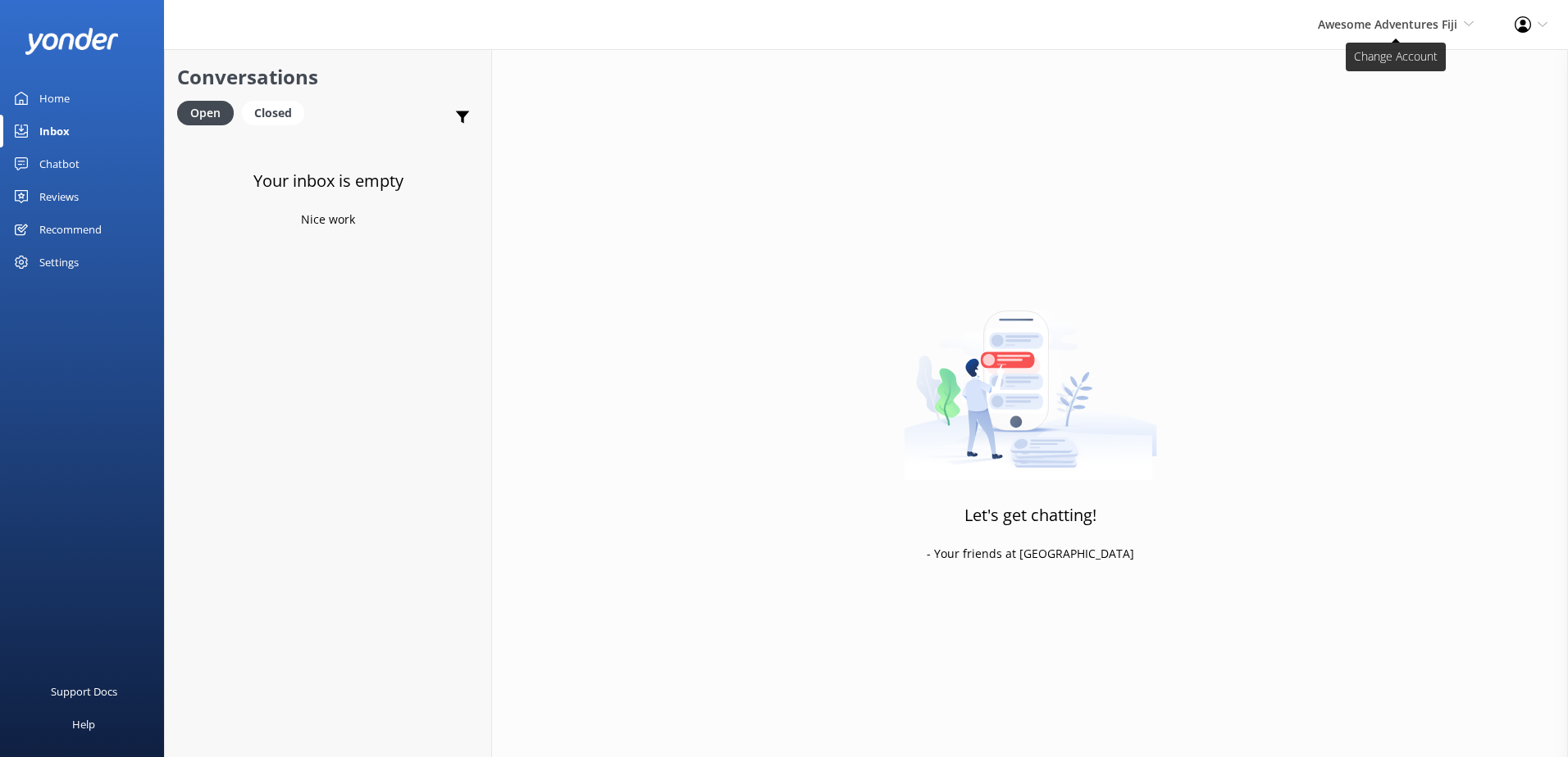
click at [1379, 33] on span "Awesome Adventures Fiji South Sea Sailing South Sea Cruises Malamala Beach Club…" at bounding box center [1395, 24] width 156 height 18
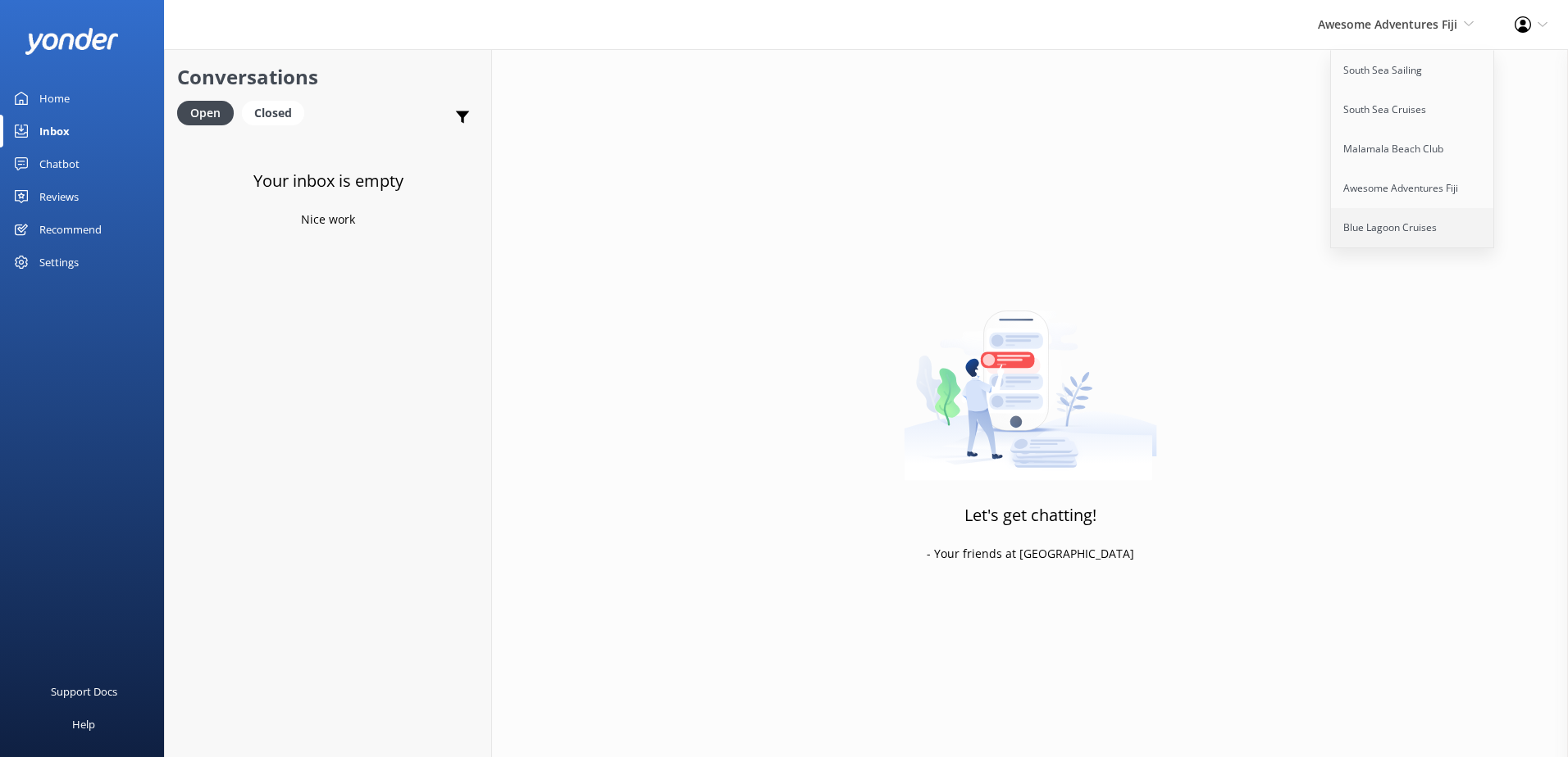
click at [1398, 223] on link "Blue Lagoon Cruises" at bounding box center [1413, 227] width 164 height 39
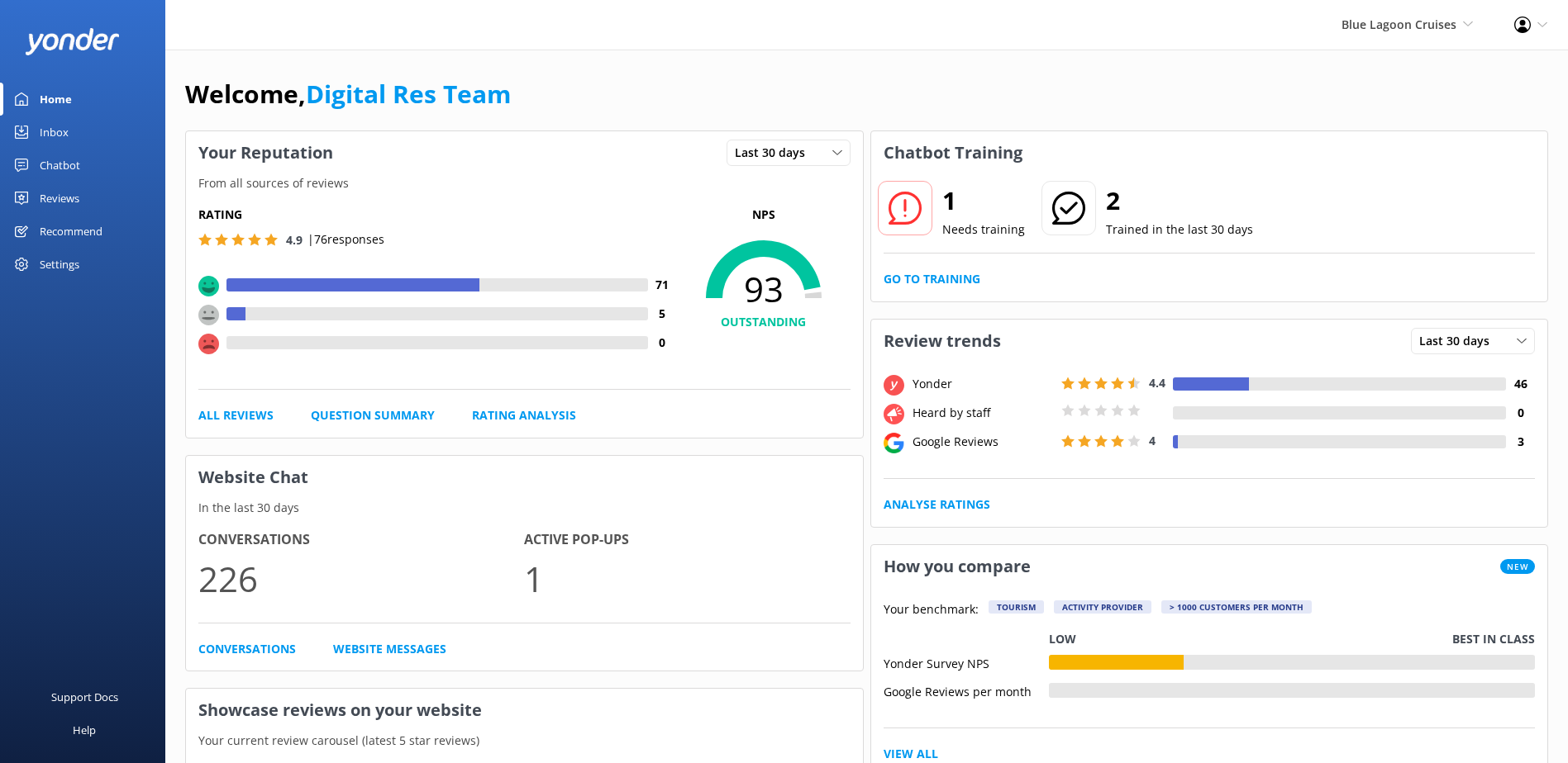
click at [74, 121] on link "Inbox" at bounding box center [83, 132] width 165 height 33
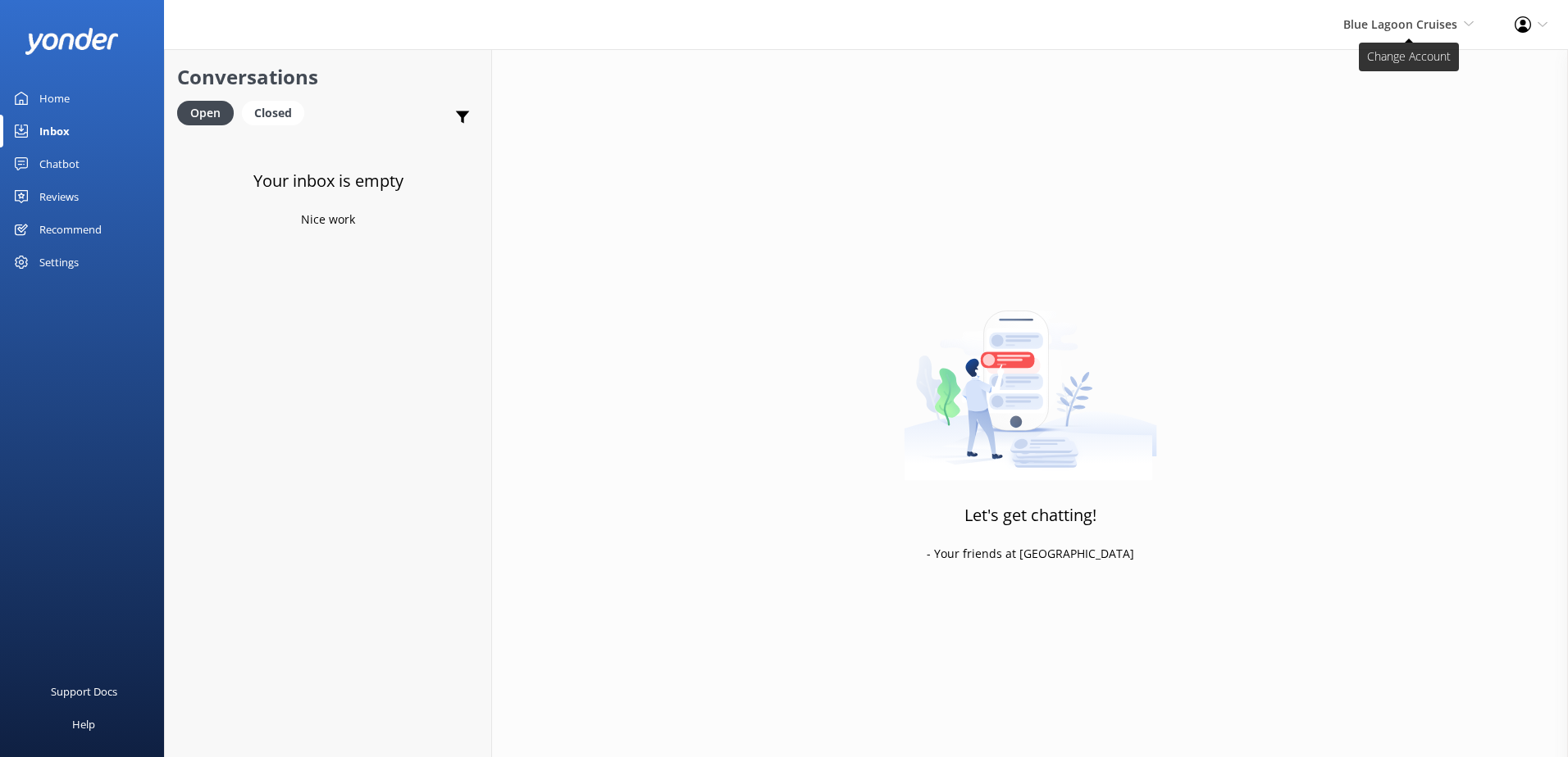
click at [1409, 32] on span "Blue Lagoon Cruises South Sea Sailing South Sea Cruises Malamala Beach Club Awe…" at bounding box center [1408, 24] width 131 height 18
click at [79, 99] on link "Home" at bounding box center [82, 98] width 164 height 33
